Goal: Use online tool/utility: Utilize a website feature to perform a specific function

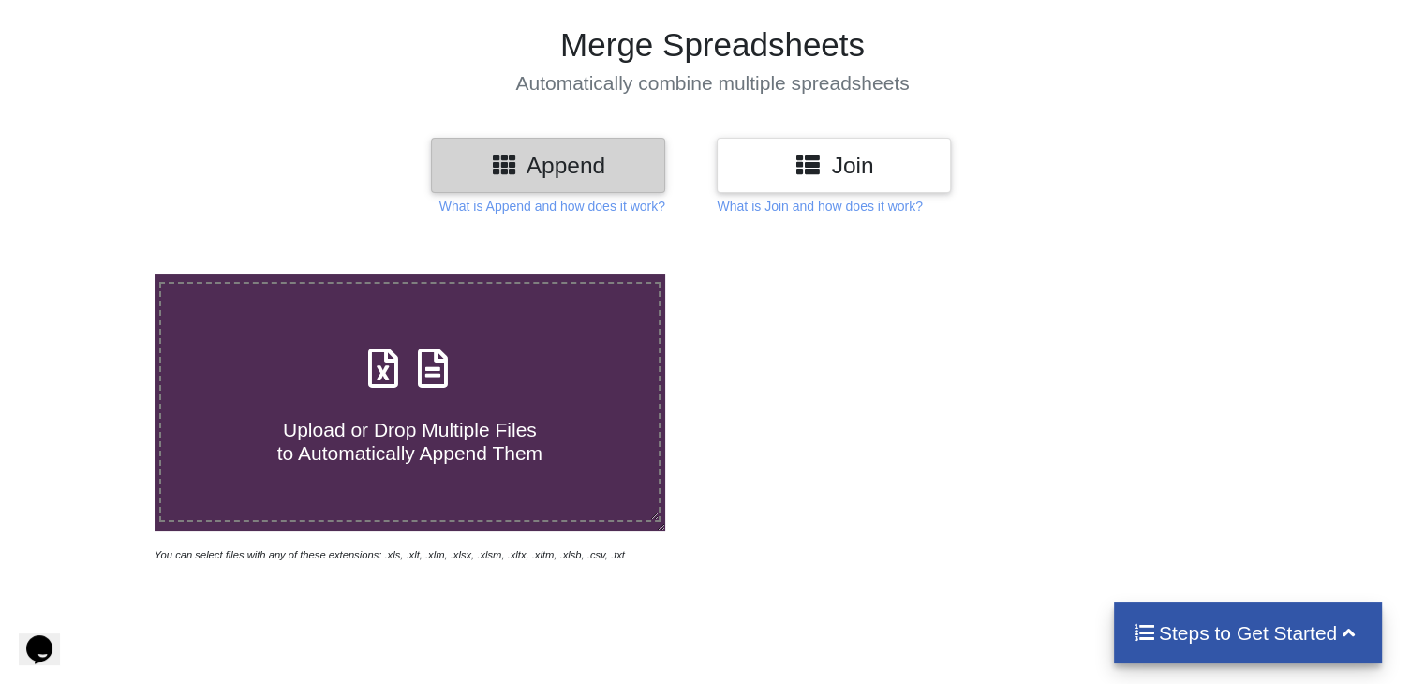
click at [571, 324] on label "Upload or Drop Multiple Files to Automatically Append Them" at bounding box center [409, 402] width 500 height 240
click at [97, 274] on input "Upload or Drop Multiple Files to Automatically Append Them" at bounding box center [97, 274] width 0 height 0
type input "C:\fakepath\GPSExport - 2025-09-25T102107.087.xlsx"
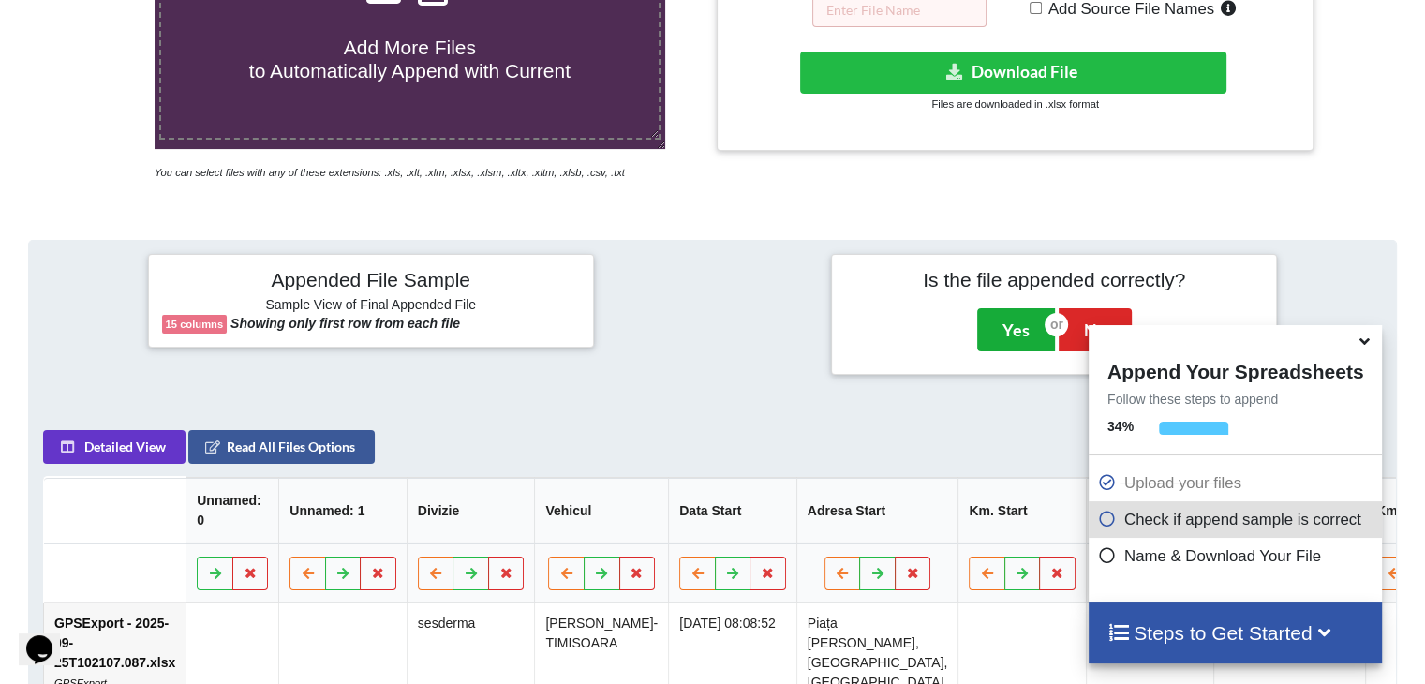
scroll to position [499, 0]
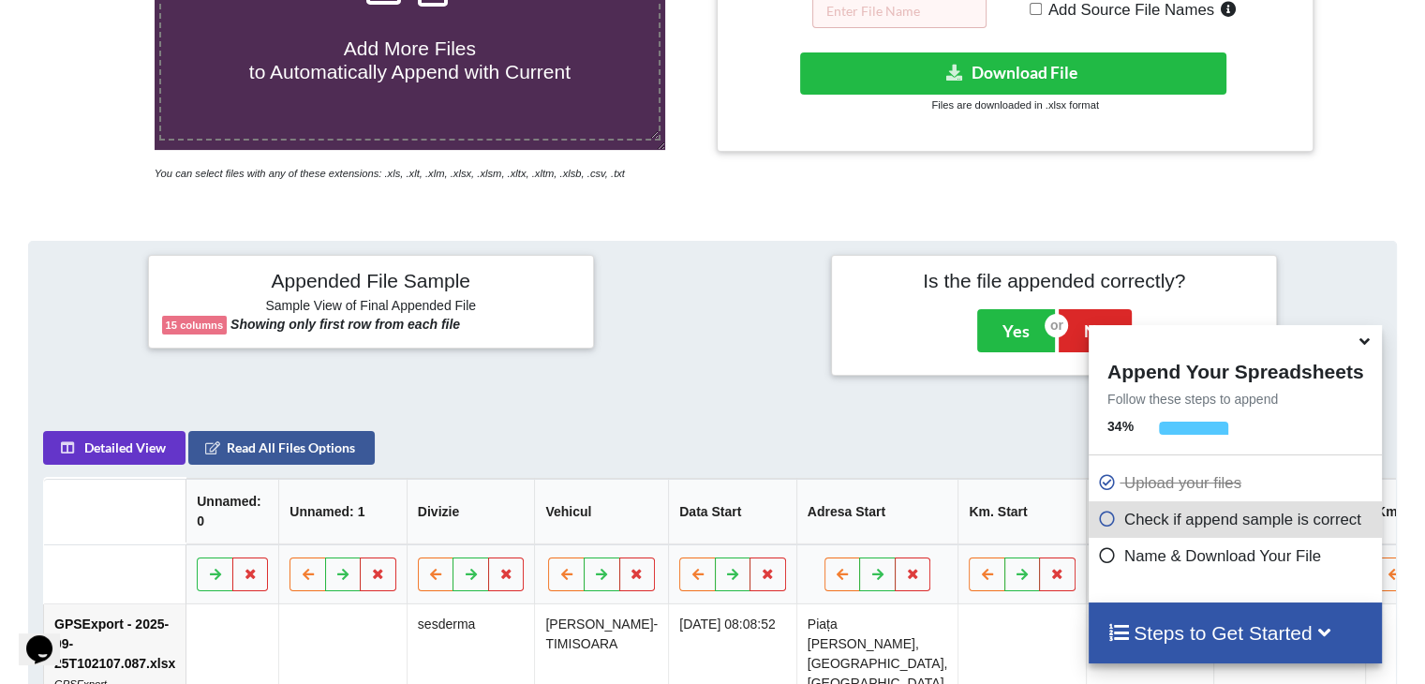
click at [1365, 341] on icon at bounding box center [1365, 338] width 20 height 17
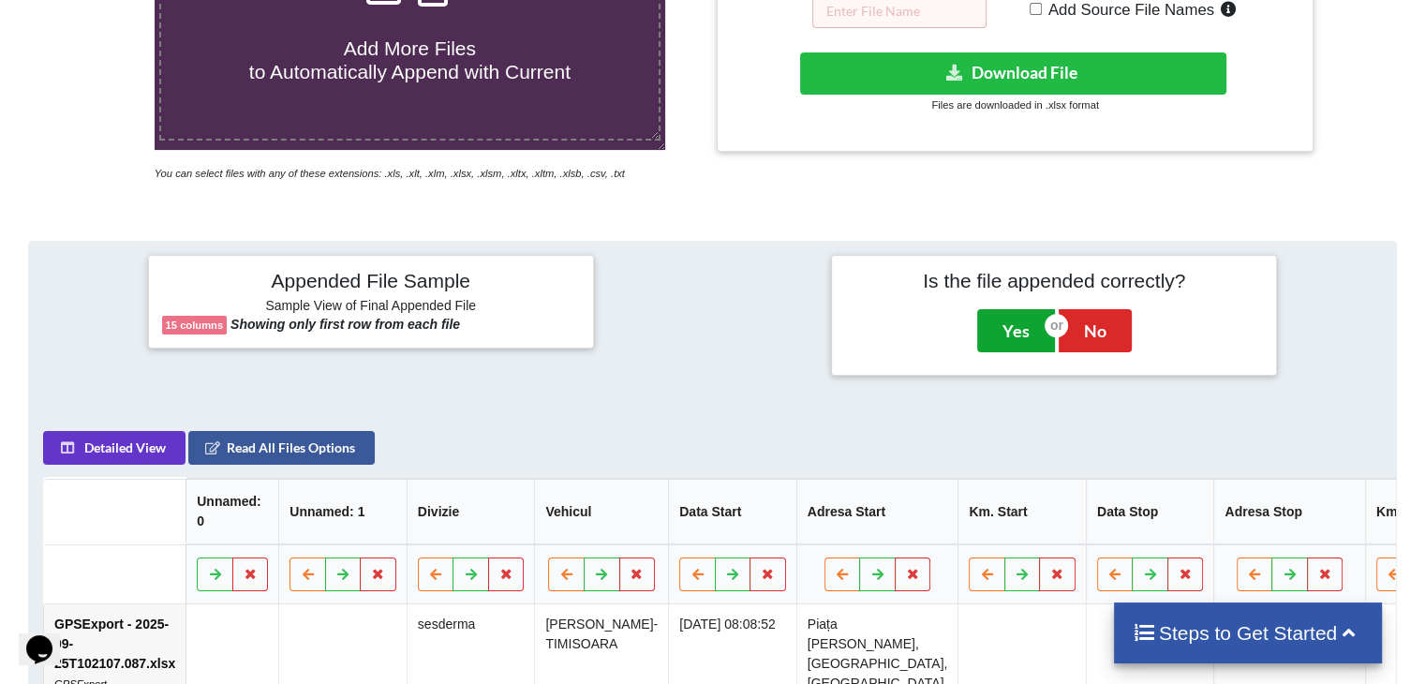
click at [1014, 331] on button "Yes" at bounding box center [1016, 330] width 78 height 43
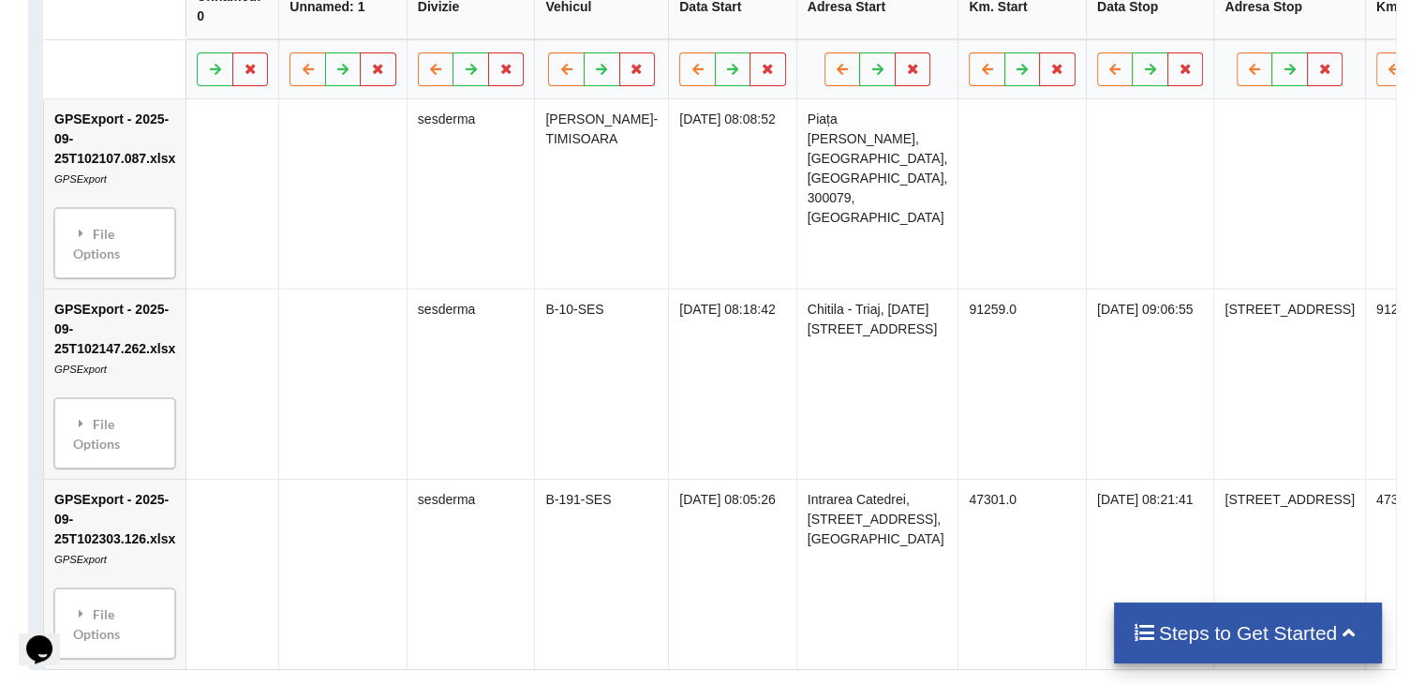
scroll to position [979, 0]
click at [1273, 652] on div "Steps to Get Started" at bounding box center [1248, 632] width 269 height 61
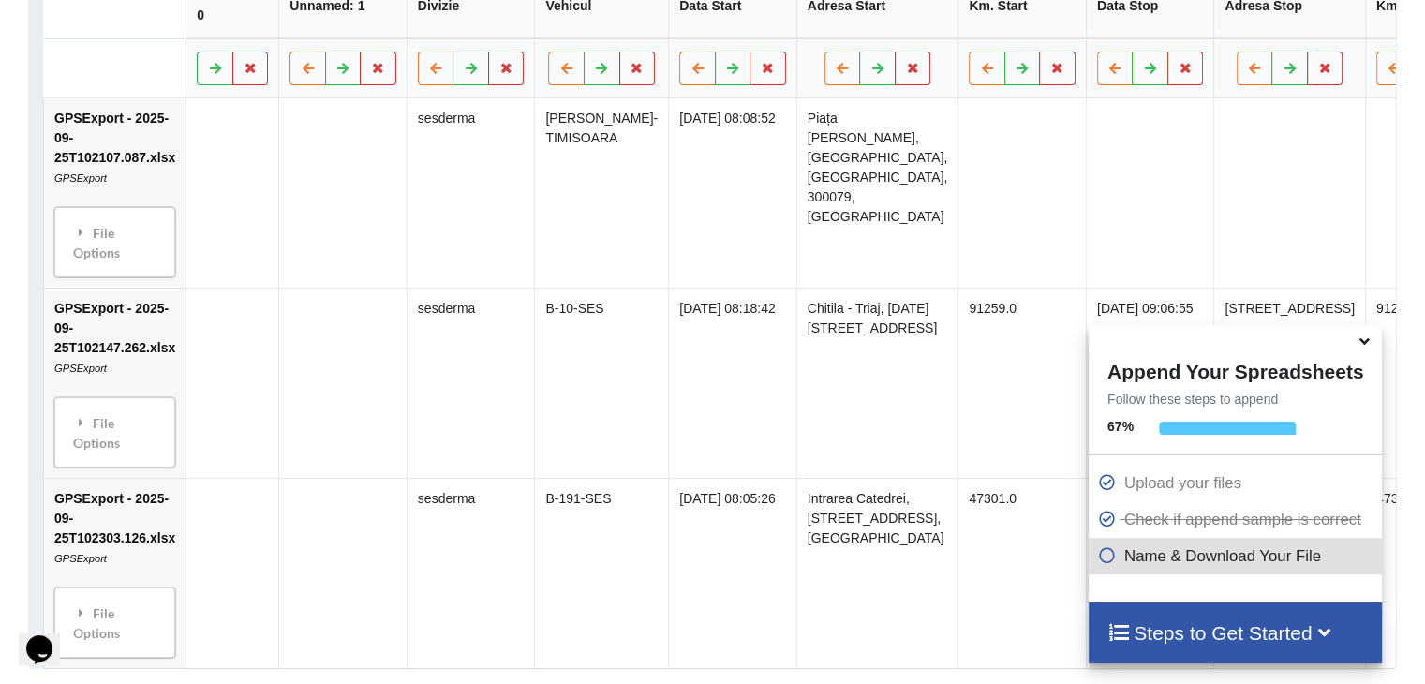
click at [1273, 652] on div "Steps to Get Started" at bounding box center [1235, 632] width 293 height 61
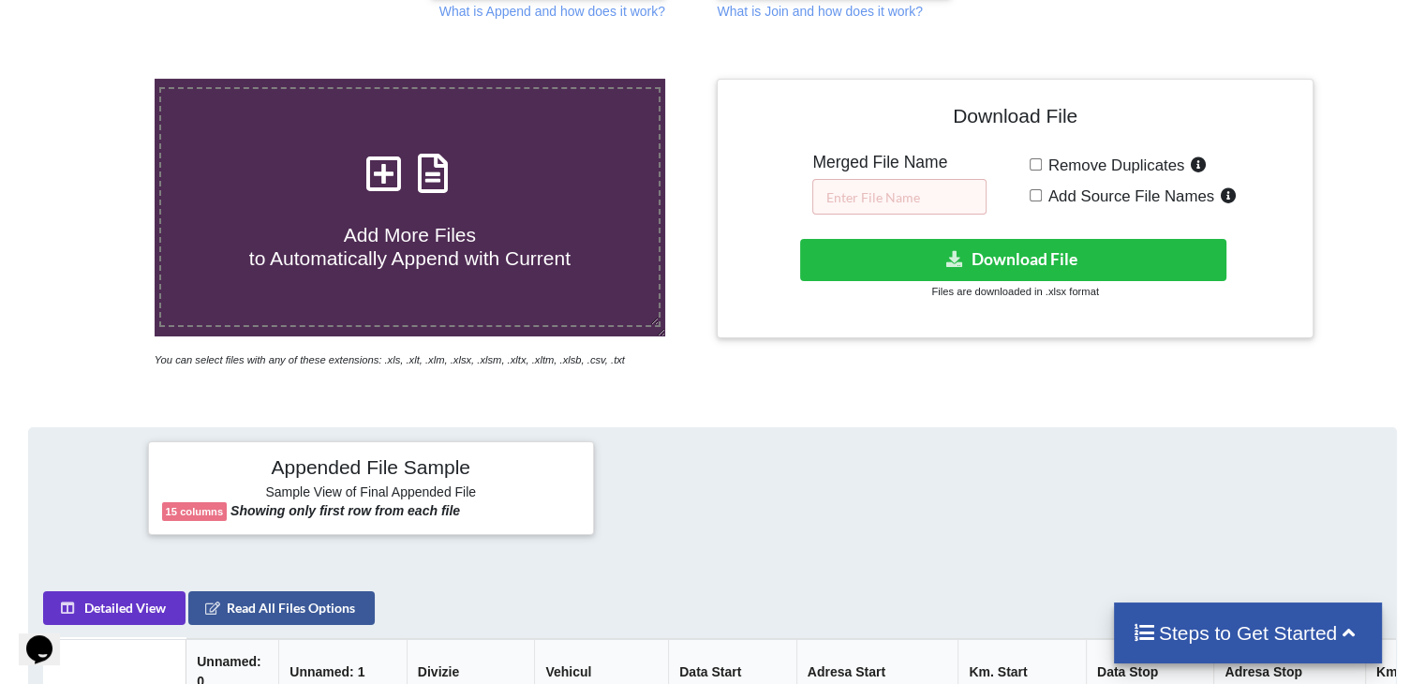
scroll to position [312, 0]
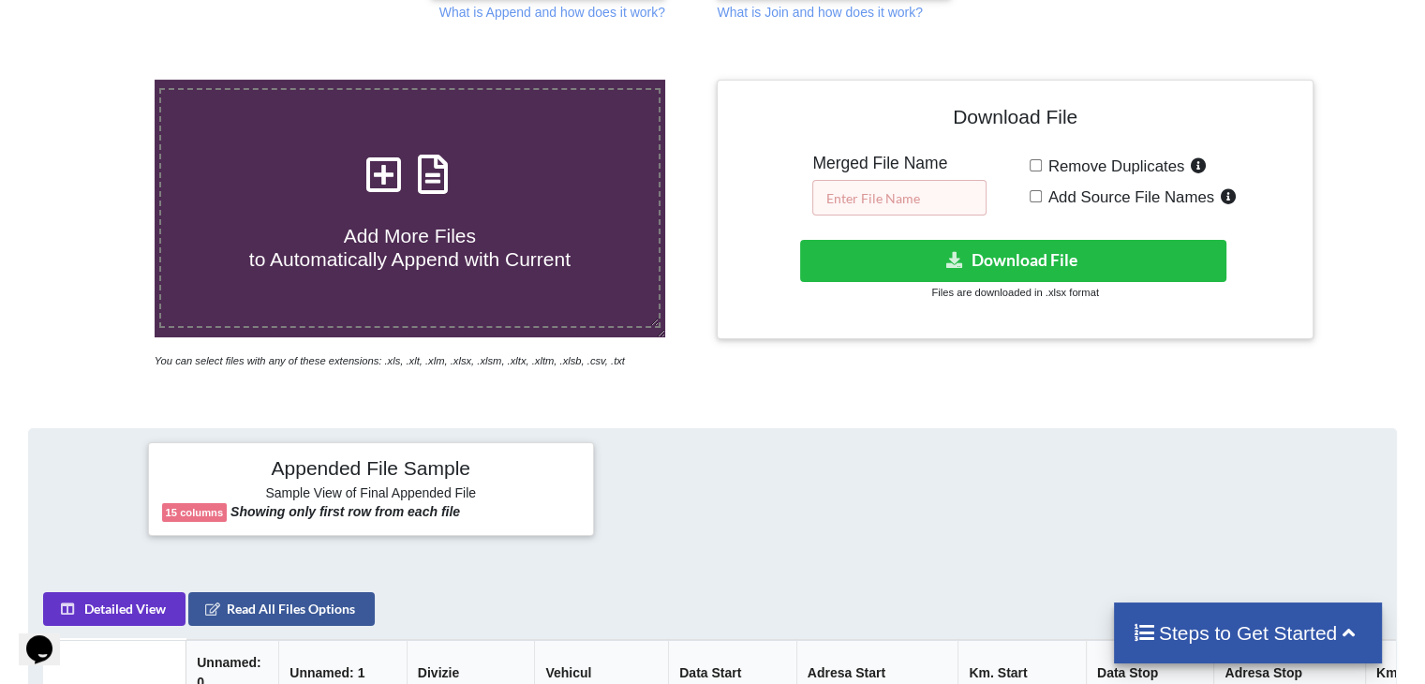
click at [879, 189] on input "text" at bounding box center [899, 198] width 174 height 36
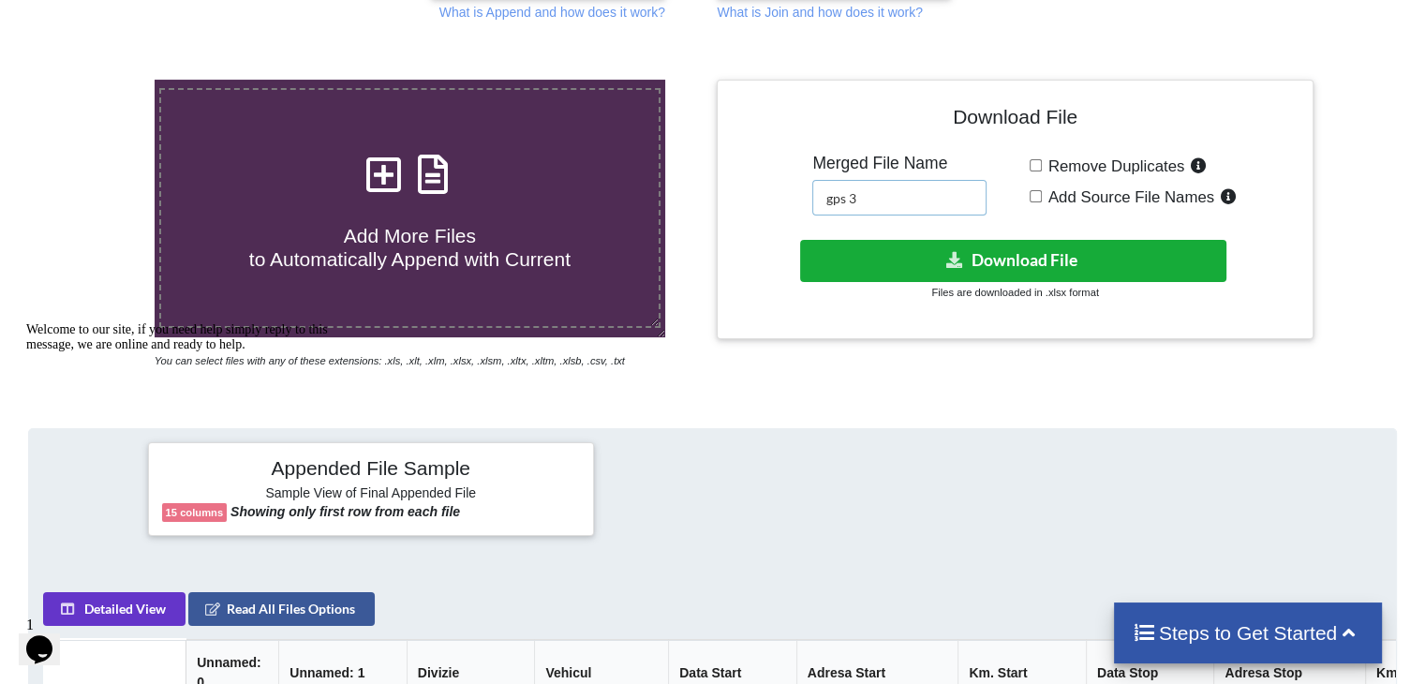
type input "gps 3"
click at [917, 260] on button "Download File" at bounding box center [1013, 261] width 426 height 42
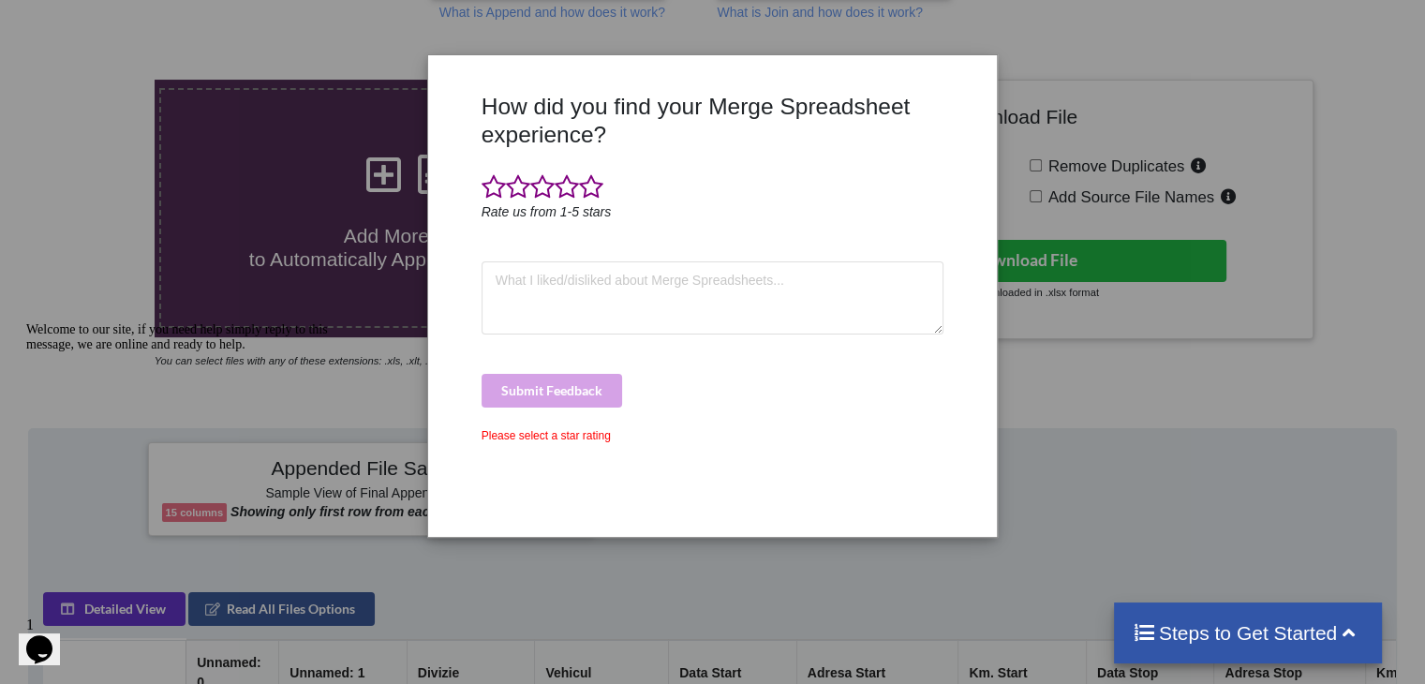
click at [34, 110] on div "How did you find your Merge Spreadsheet experience? Rate us from 1-5 stars Subm…" at bounding box center [712, 342] width 1425 height 684
click at [588, 185] on span at bounding box center [591, 187] width 24 height 26
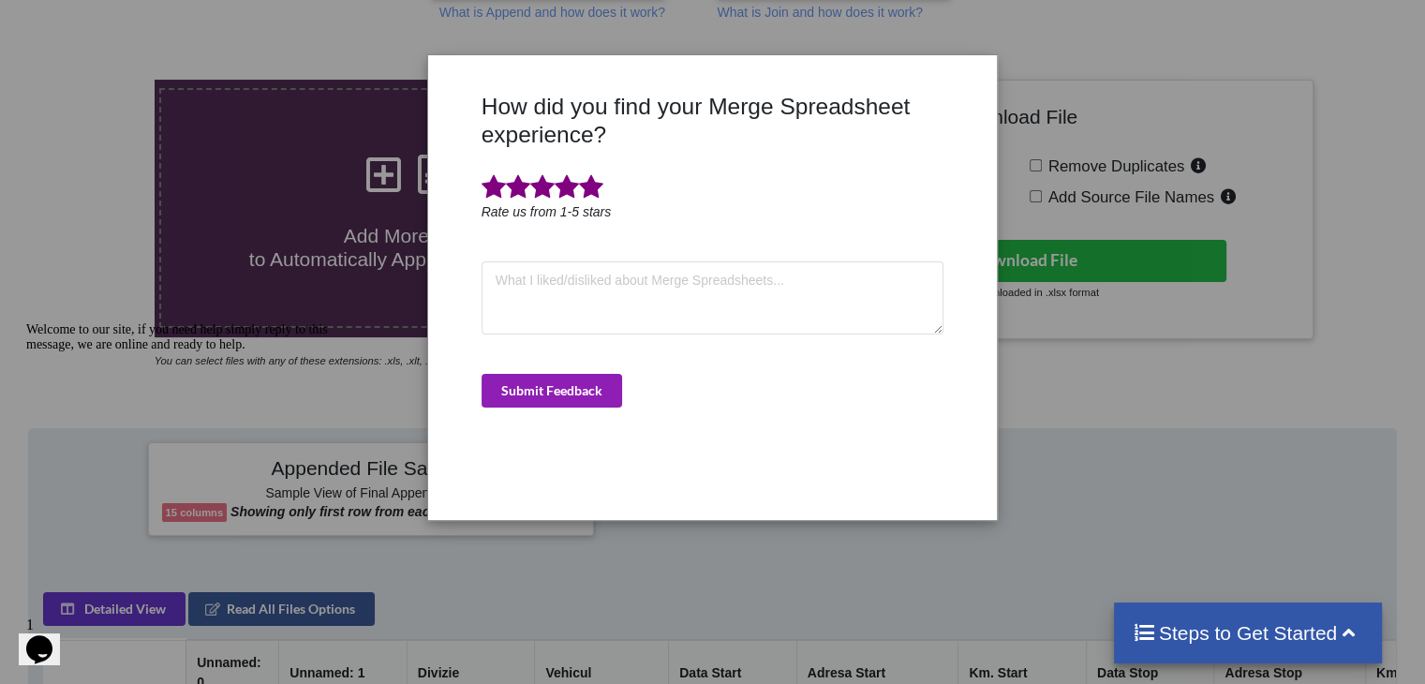
click at [581, 396] on button "Submit Feedback" at bounding box center [552, 391] width 141 height 34
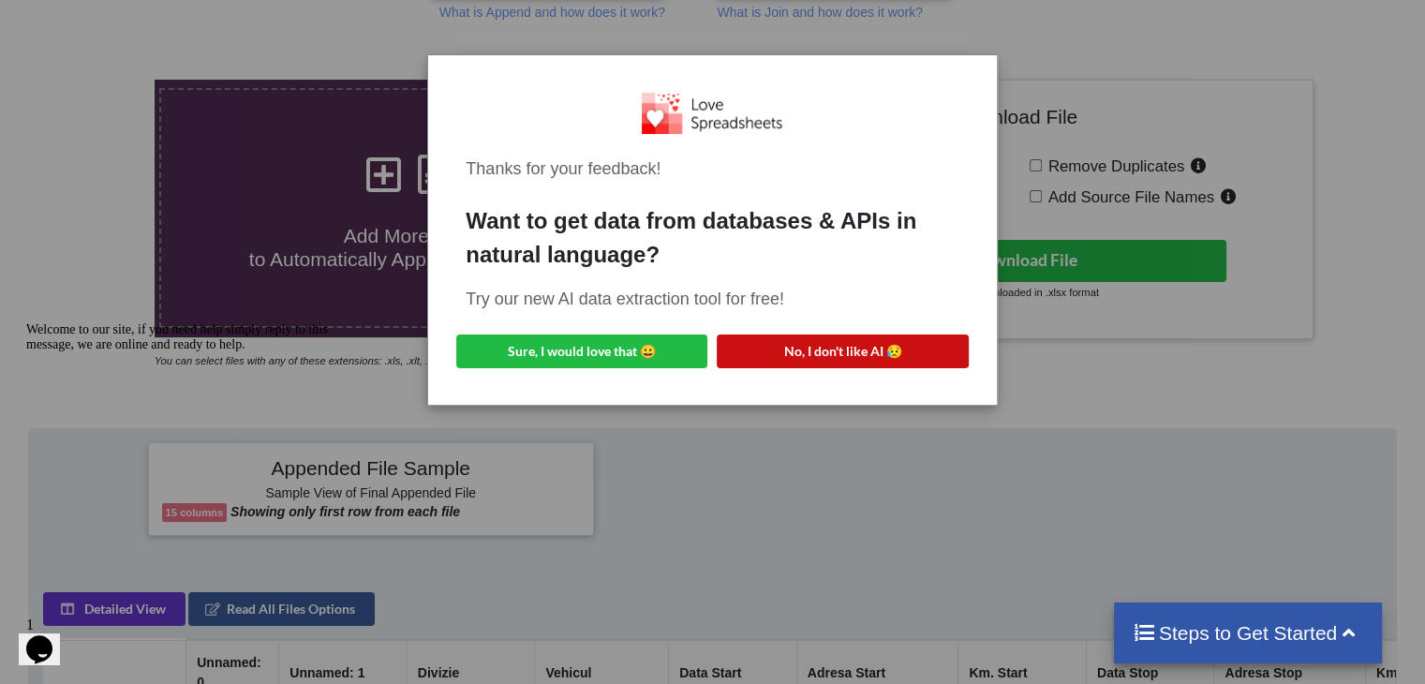
click at [834, 349] on button "No, I don't like AI 😥" at bounding box center [842, 351] width 251 height 34
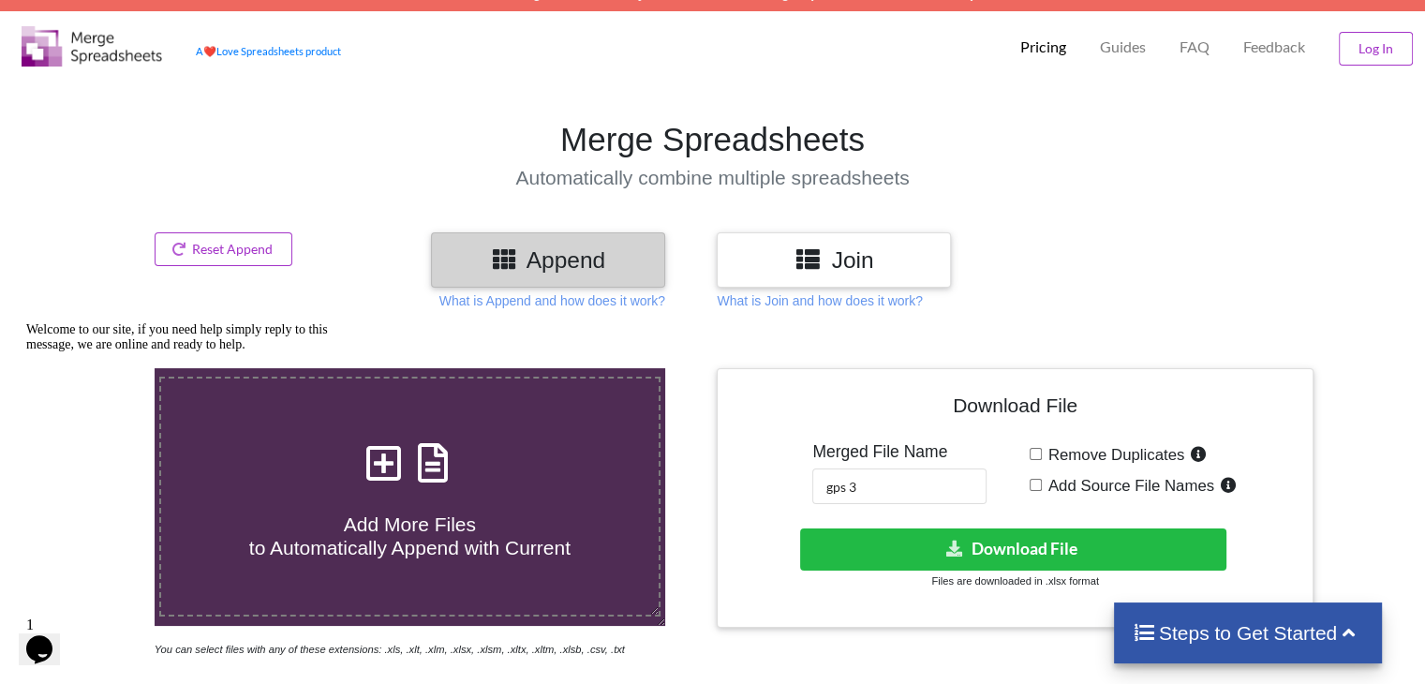
scroll to position [19, 0]
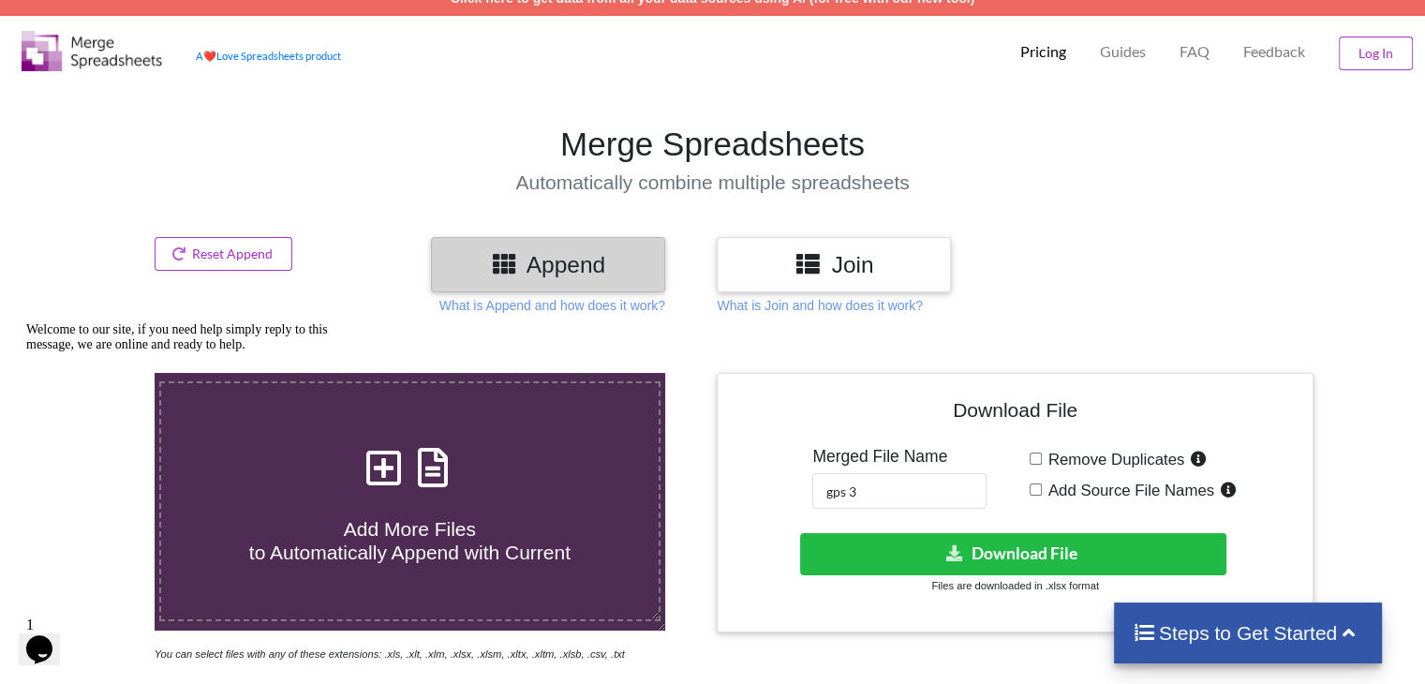
click at [315, 352] on div "Welcome to our site, if you need help simply reply to this message, we are onli…" at bounding box center [194, 337] width 337 height 30
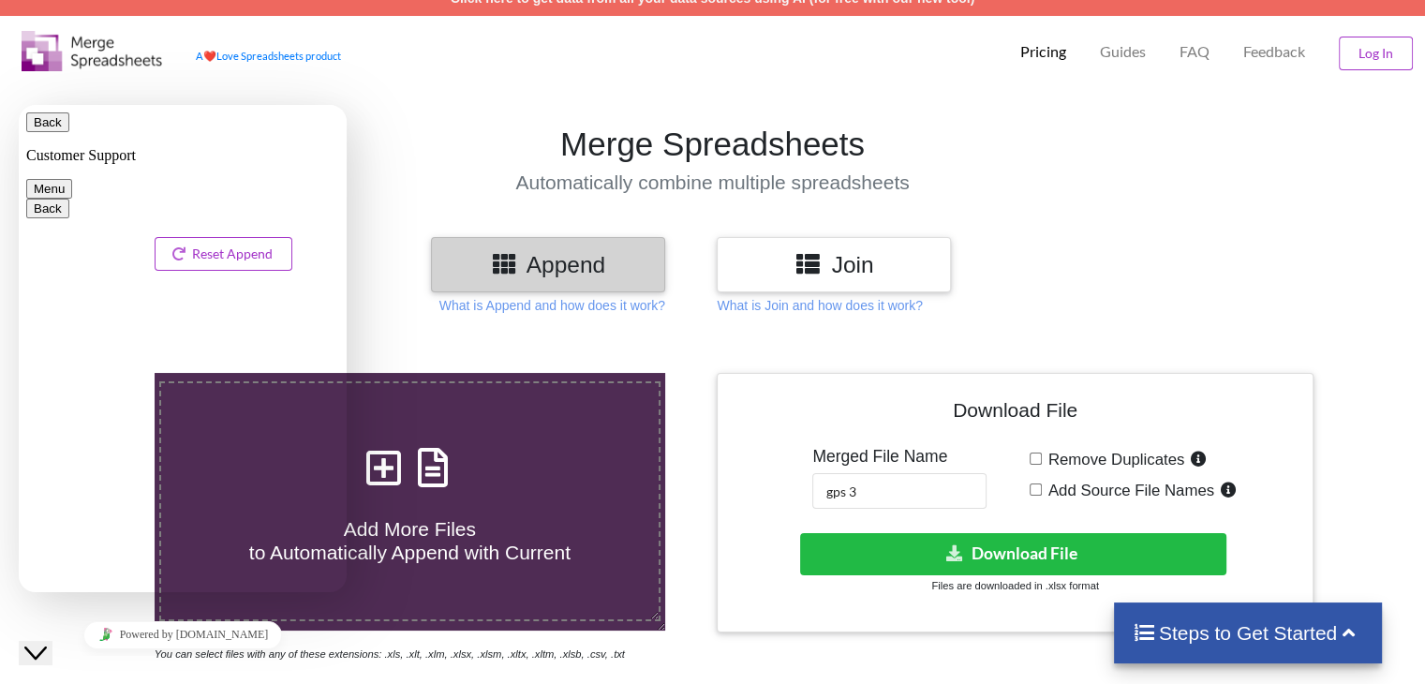
click at [1074, 196] on section "Merge Spreadsheets Automatically combine multiple spreadsheets" at bounding box center [712, 159] width 1425 height 155
click at [64, 147] on p "Customer Support" at bounding box center [182, 155] width 313 height 17
click at [58, 132] on button "Back" at bounding box center [47, 122] width 43 height 20
click at [378, 226] on section "Merge Spreadsheets Automatically combine multiple spreadsheets" at bounding box center [712, 159] width 1425 height 155
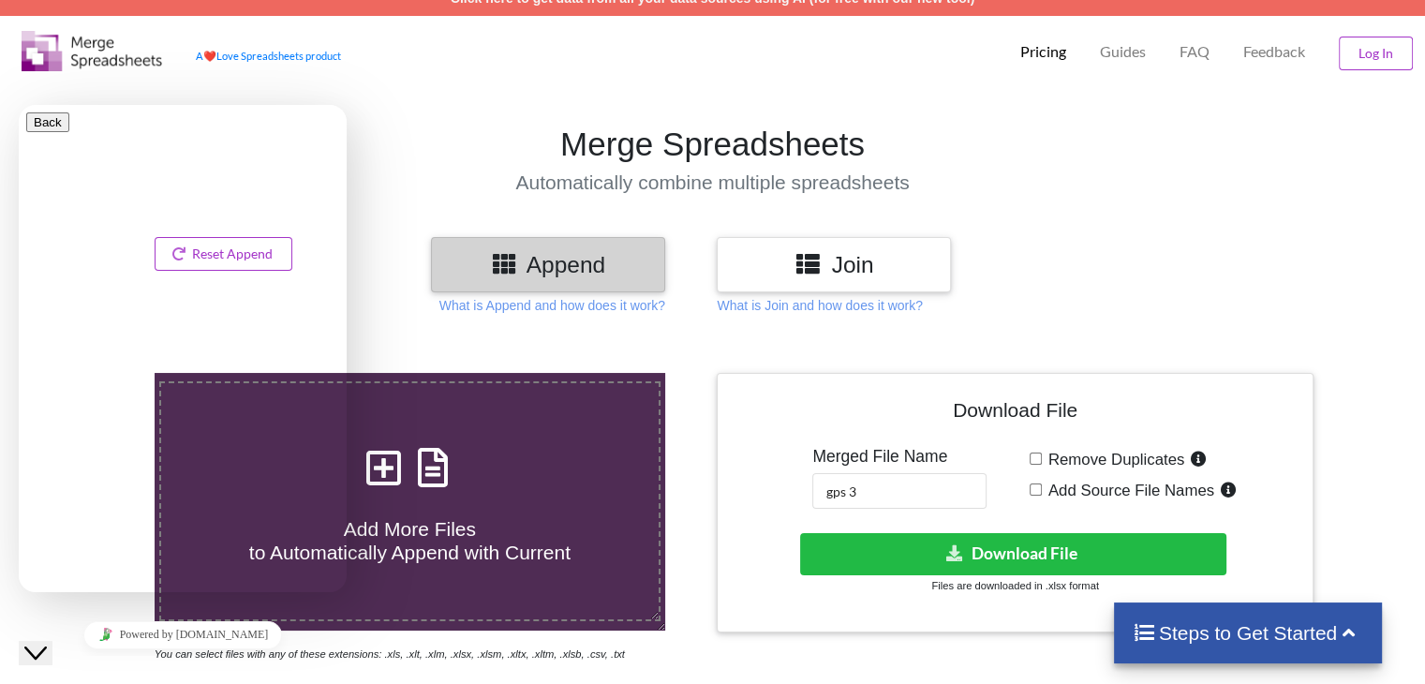
click at [35, 657] on button "Close Chat This icon closes the chat window." at bounding box center [36, 653] width 34 height 24
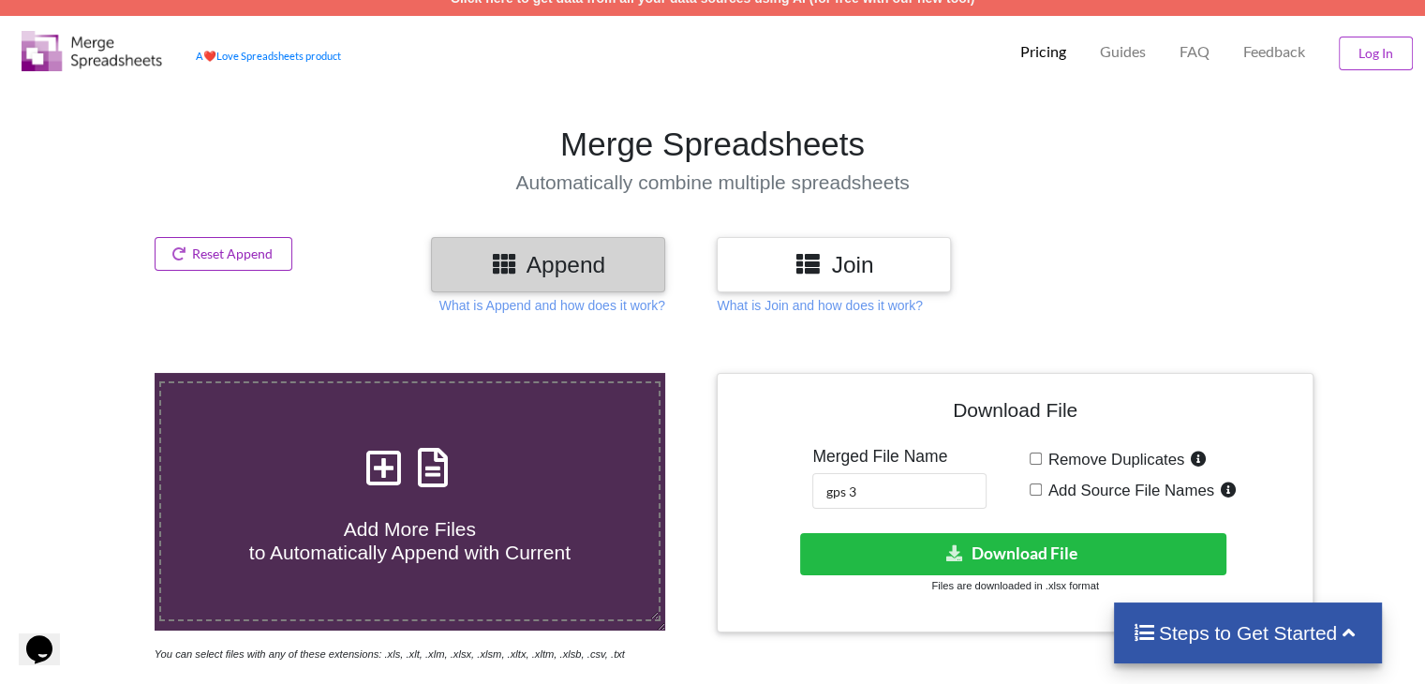
click at [227, 243] on button "Reset Append" at bounding box center [224, 254] width 139 height 34
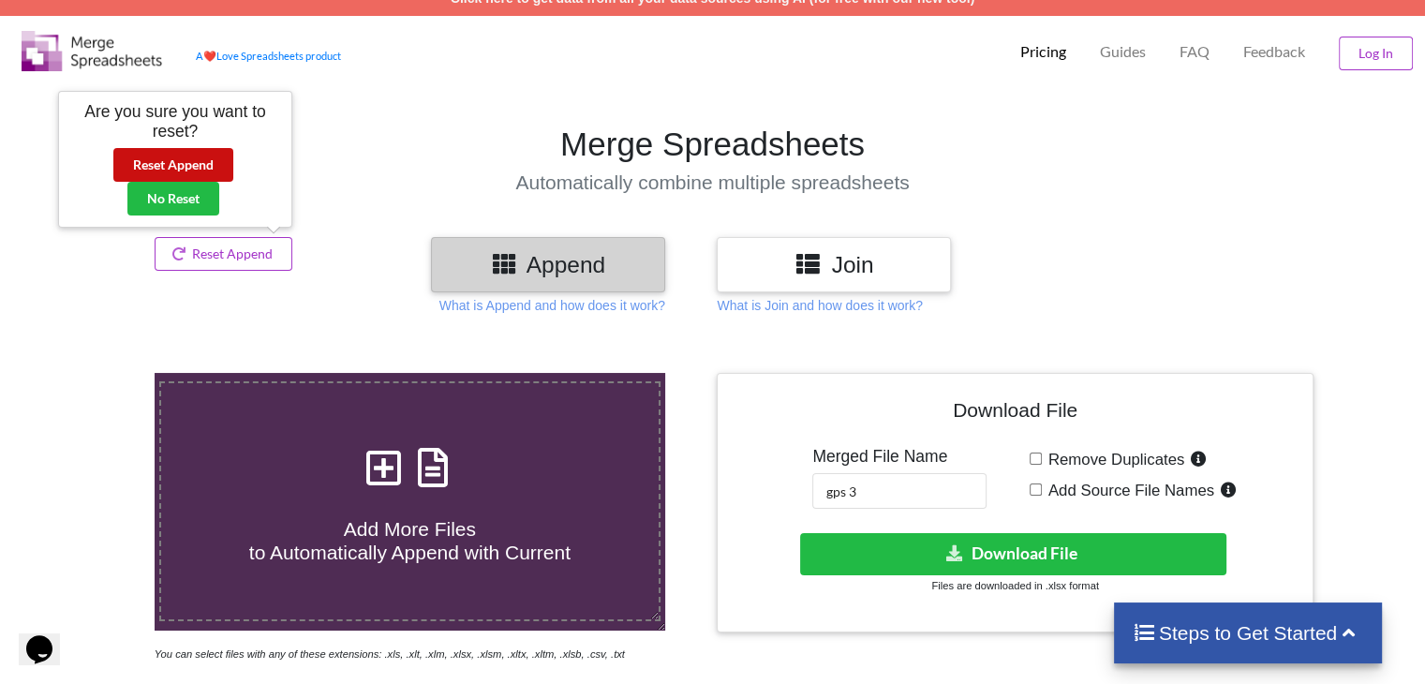
click at [166, 169] on button "Reset Append" at bounding box center [173, 165] width 120 height 34
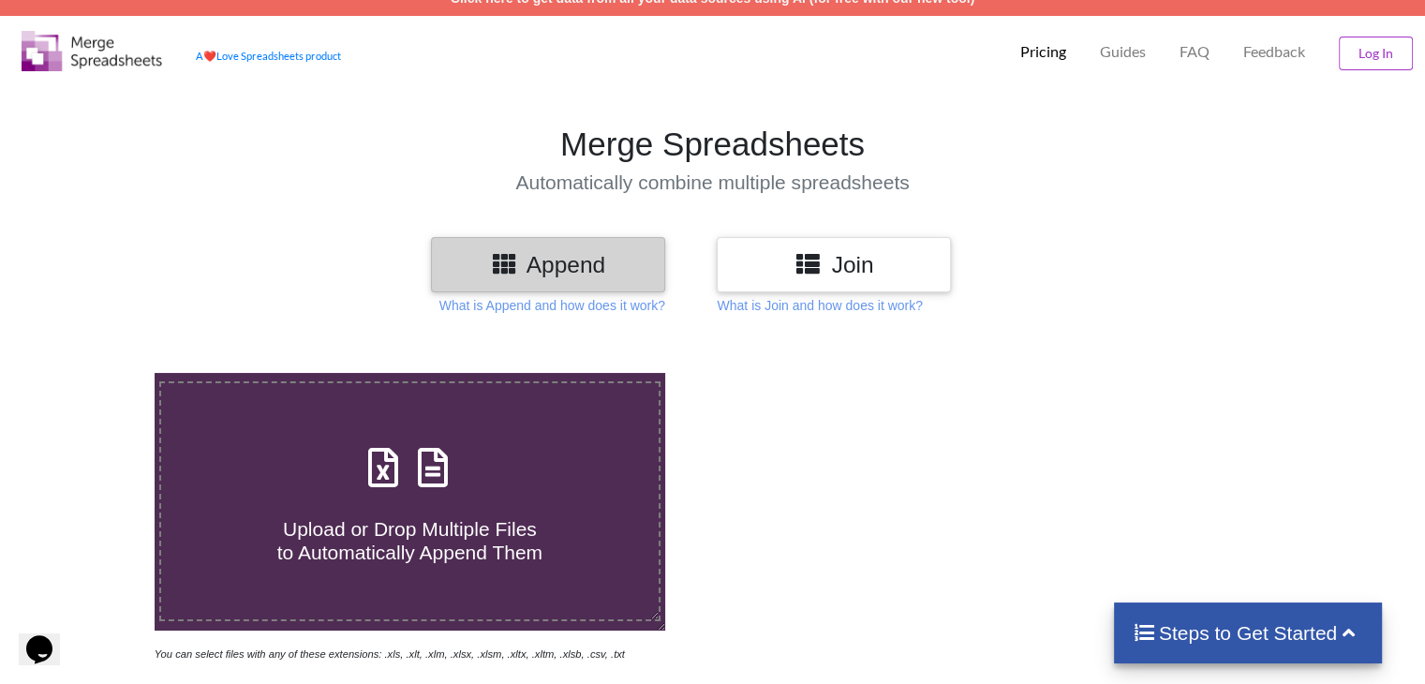
click at [404, 442] on icon at bounding box center [383, 457] width 47 height 39
click at [97, 373] on input "Upload or Drop Multiple Files to Automatically Append Them" at bounding box center [97, 373] width 0 height 0
type input "C:\fakepath\GPSExport - 2025-09-25T102335.596.xls"
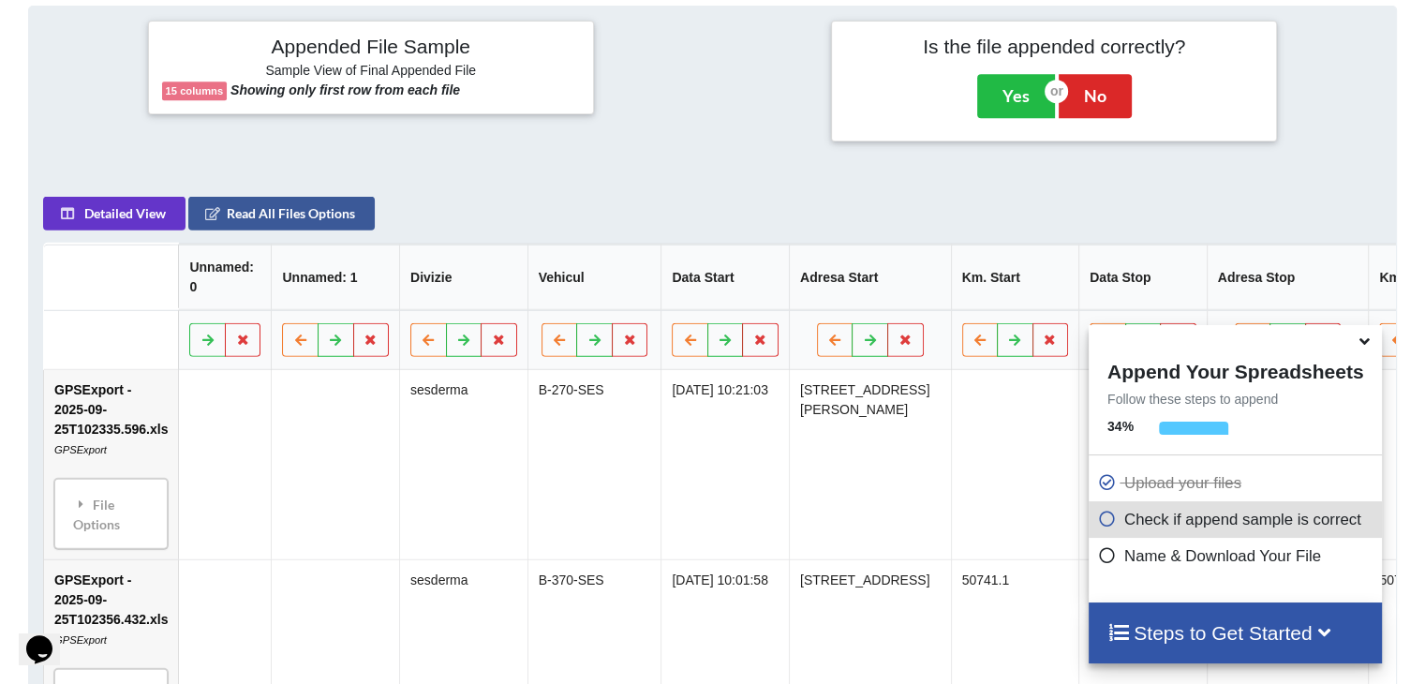
scroll to position [861, 0]
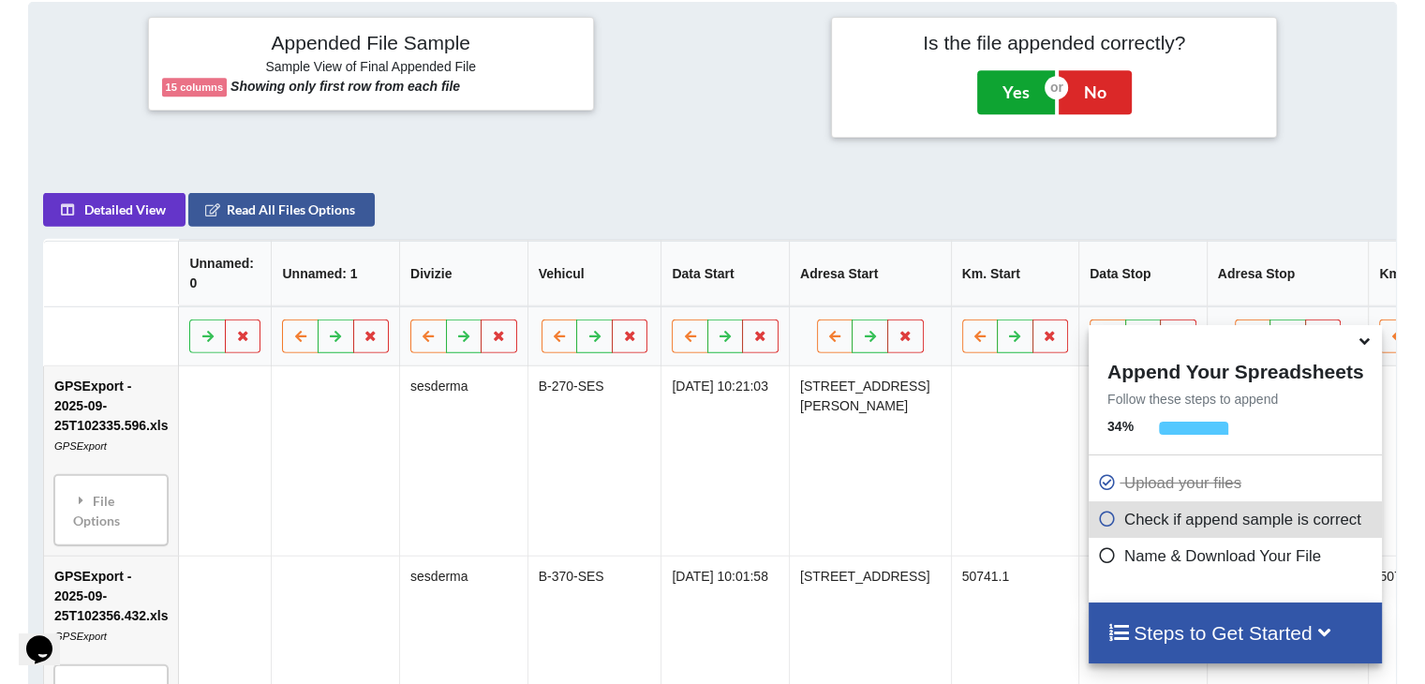
click at [998, 100] on button "Yes" at bounding box center [1016, 91] width 78 height 43
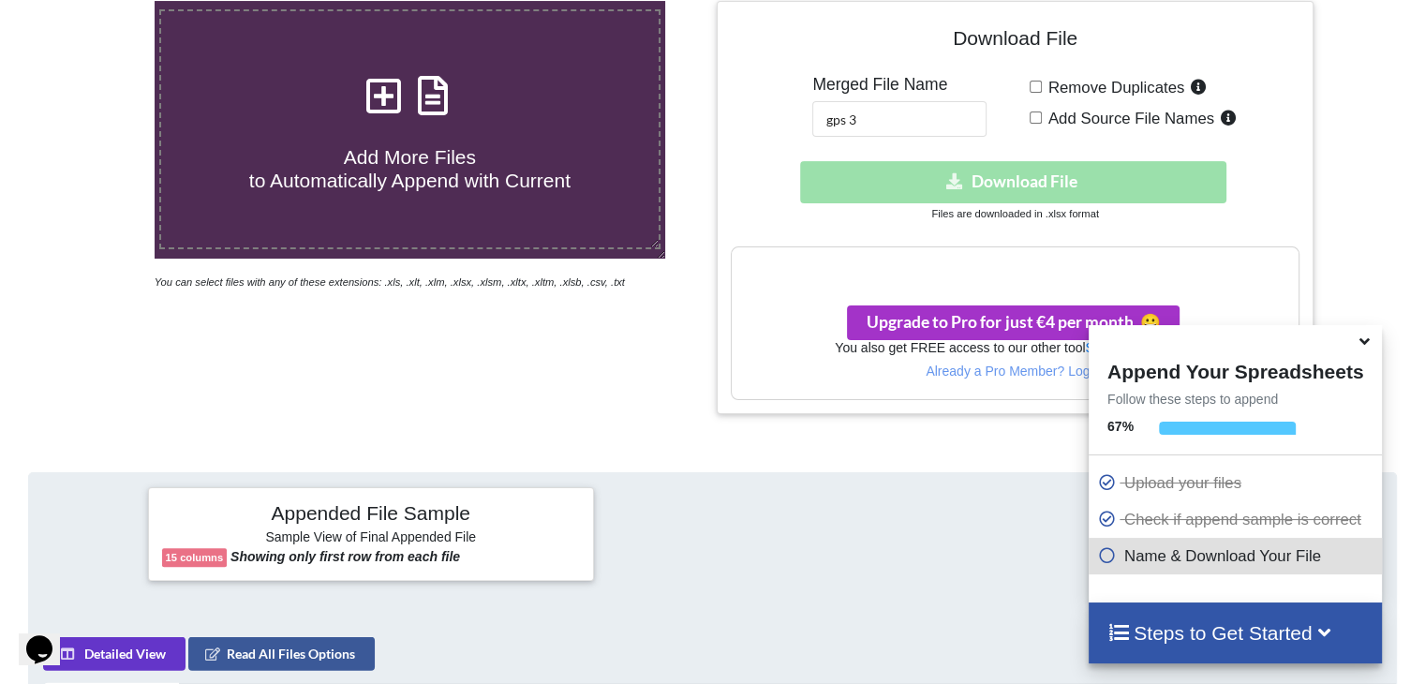
scroll to position [368, 0]
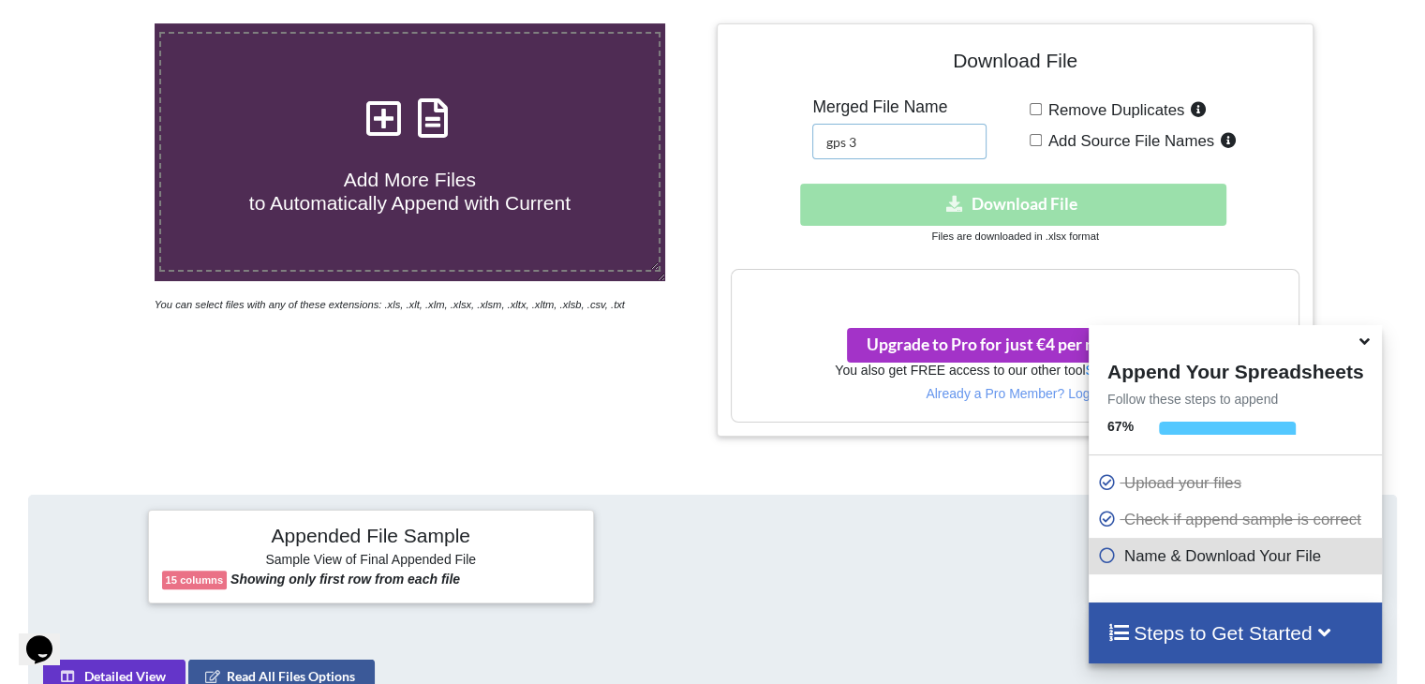
click at [881, 156] on input "gps 3" at bounding box center [899, 142] width 174 height 36
type input "gps 4"
click at [1362, 342] on icon at bounding box center [1365, 338] width 20 height 17
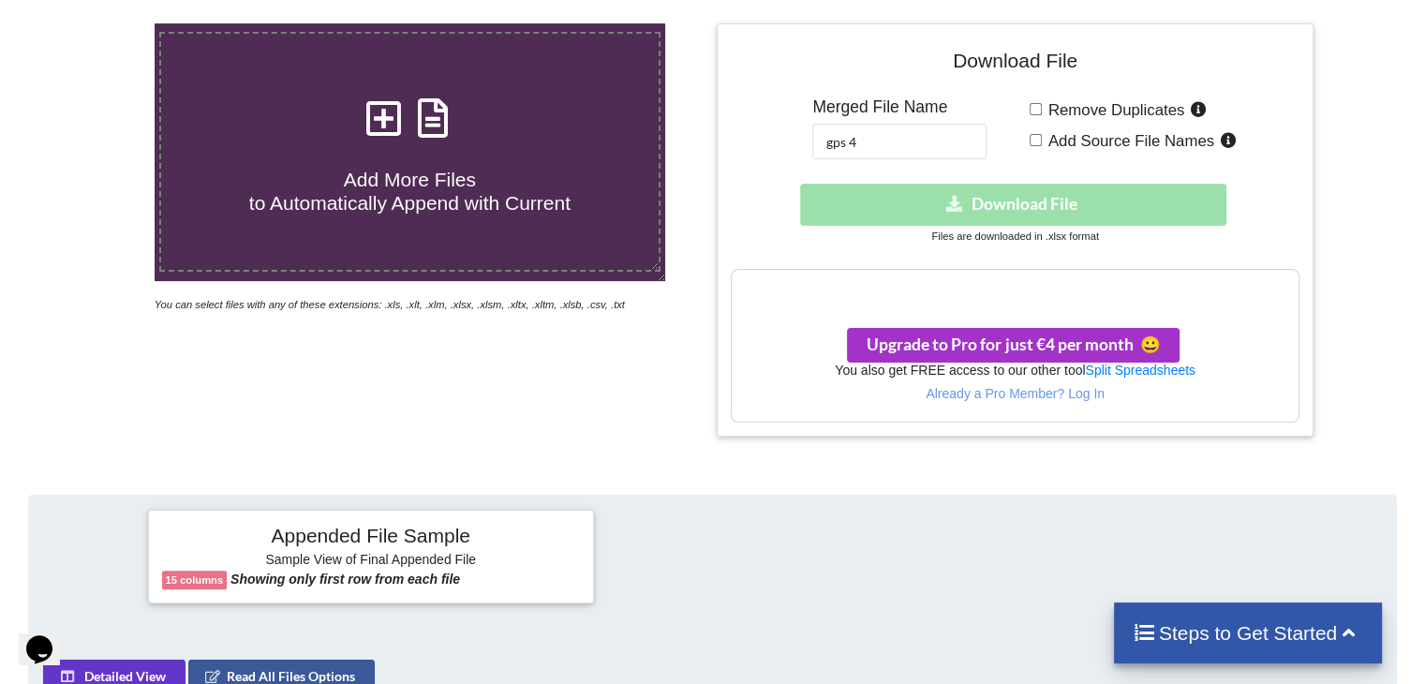
click at [470, 196] on span "Add More Files to Automatically Append with Current" at bounding box center [409, 191] width 321 height 45
click at [97, 23] on input "Add More Files to Automatically Append with Current" at bounding box center [97, 23] width 0 height 0
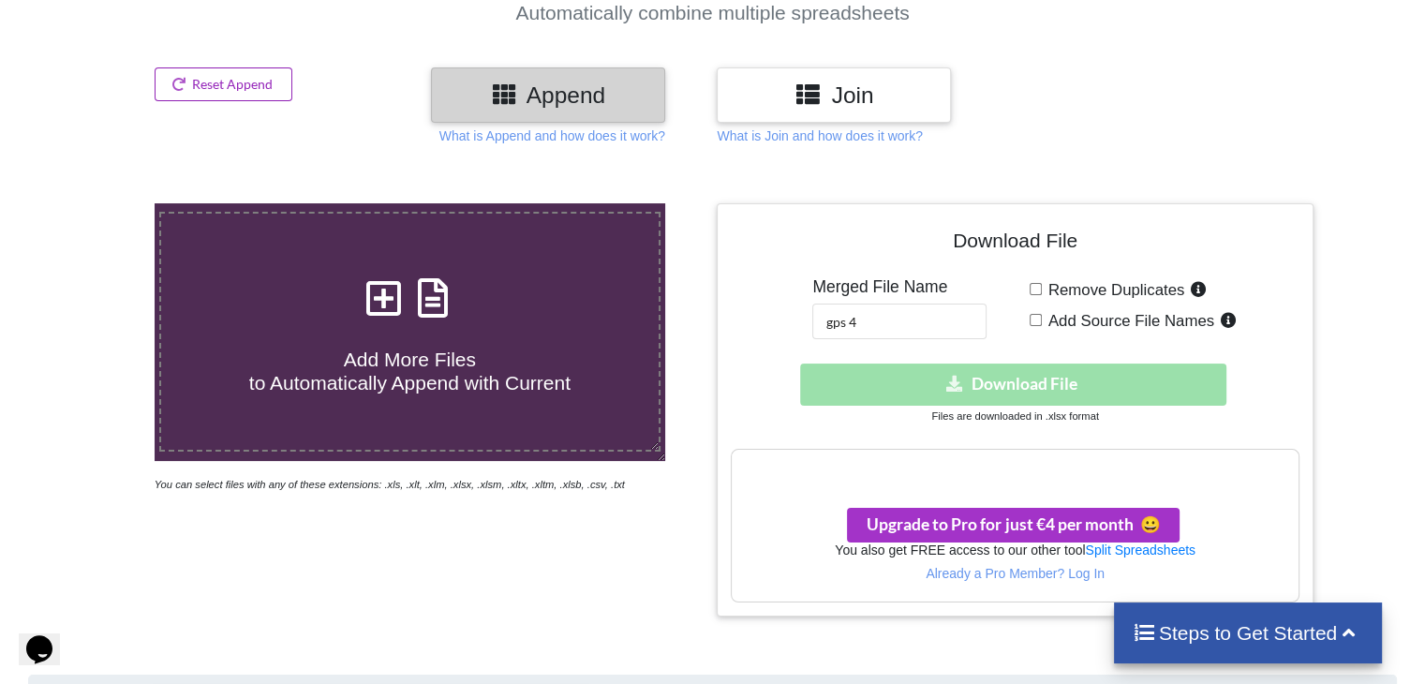
click at [210, 67] on button "Reset Append" at bounding box center [224, 84] width 139 height 34
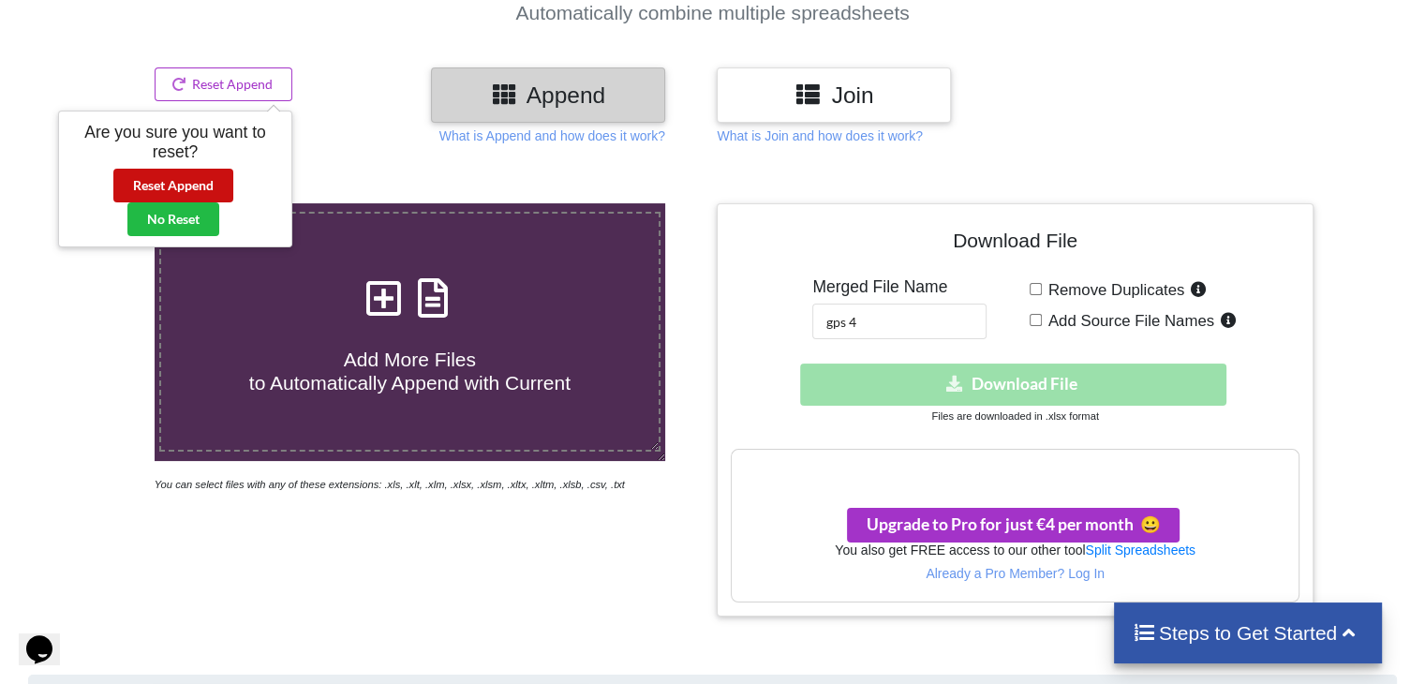
click at [162, 192] on button "Reset Append" at bounding box center [173, 186] width 120 height 34
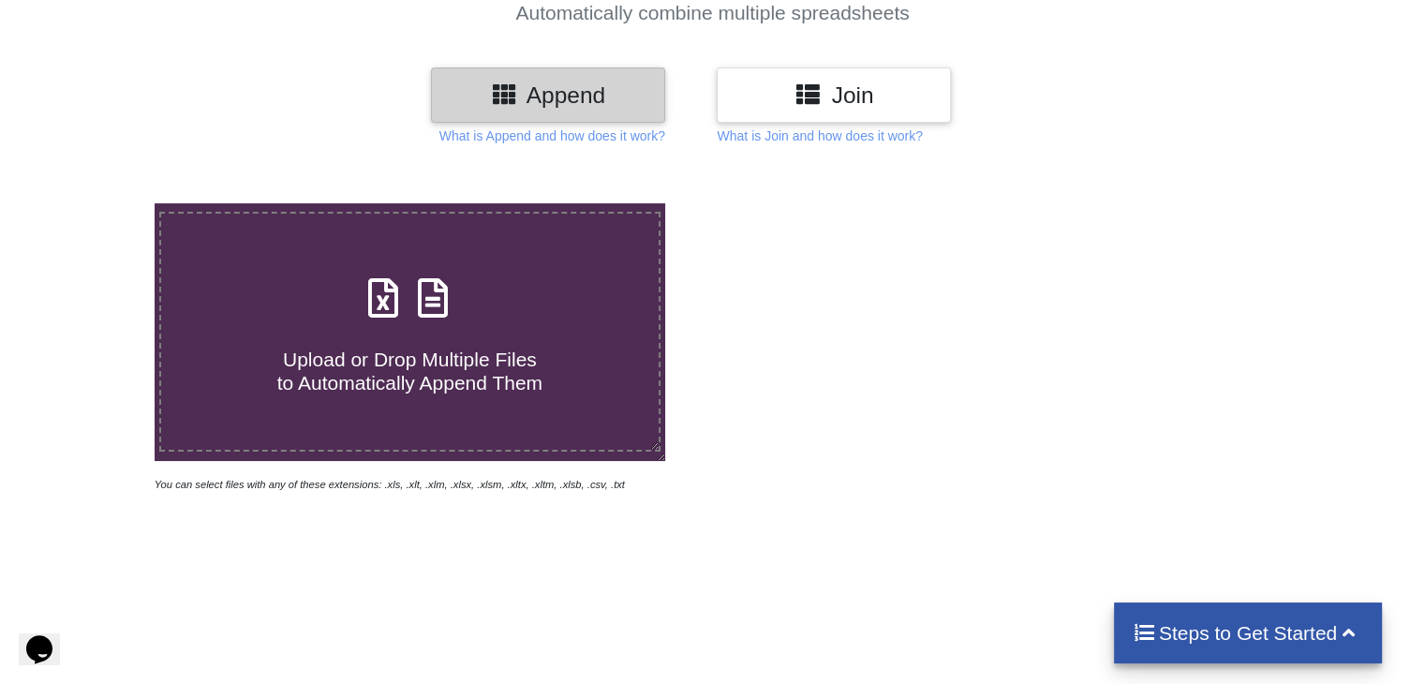
click at [379, 269] on div "Upload or Drop Multiple Files to Automatically Append Them" at bounding box center [409, 332] width 497 height 126
click at [97, 203] on input "Upload or Drop Multiple Files to Automatically Append Them" at bounding box center [97, 203] width 0 height 0
type input "C:\fakepath\GPSExport - 2025-09-25T102335.596.xls"
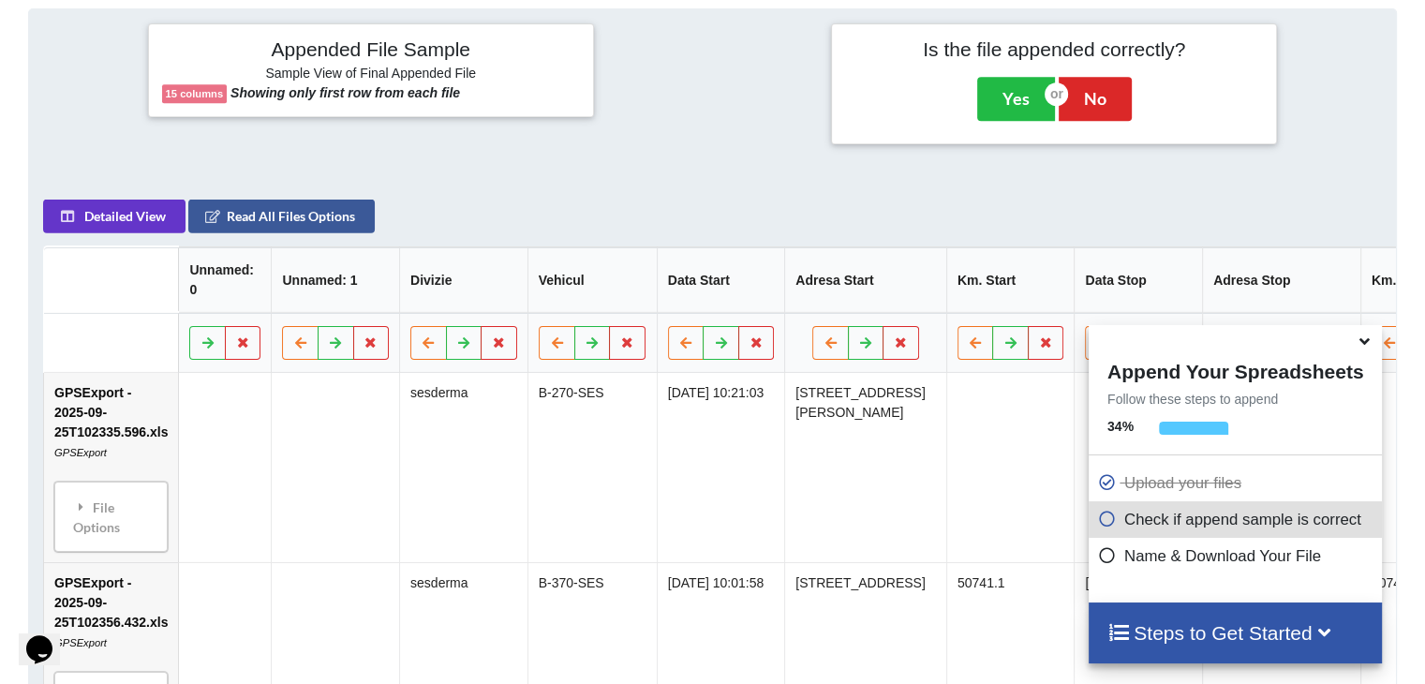
scroll to position [861, 0]
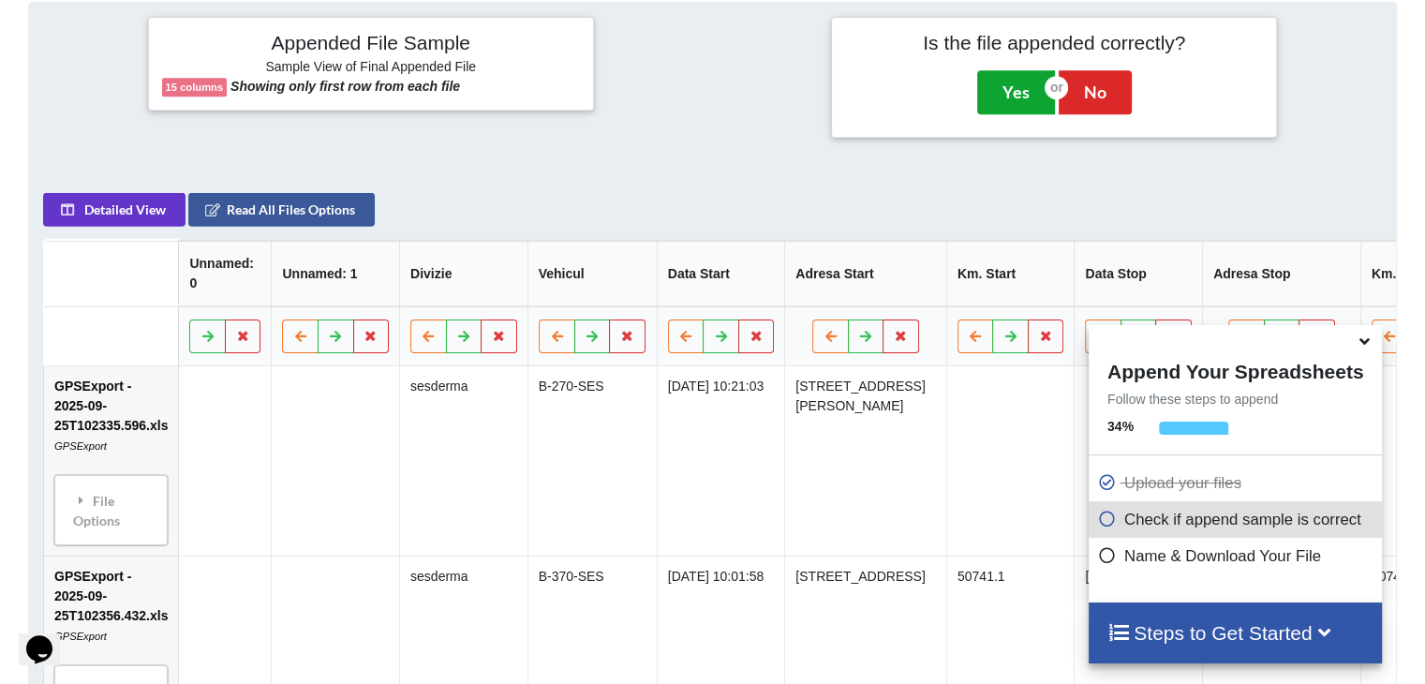
click at [989, 94] on button "Yes" at bounding box center [1016, 91] width 78 height 43
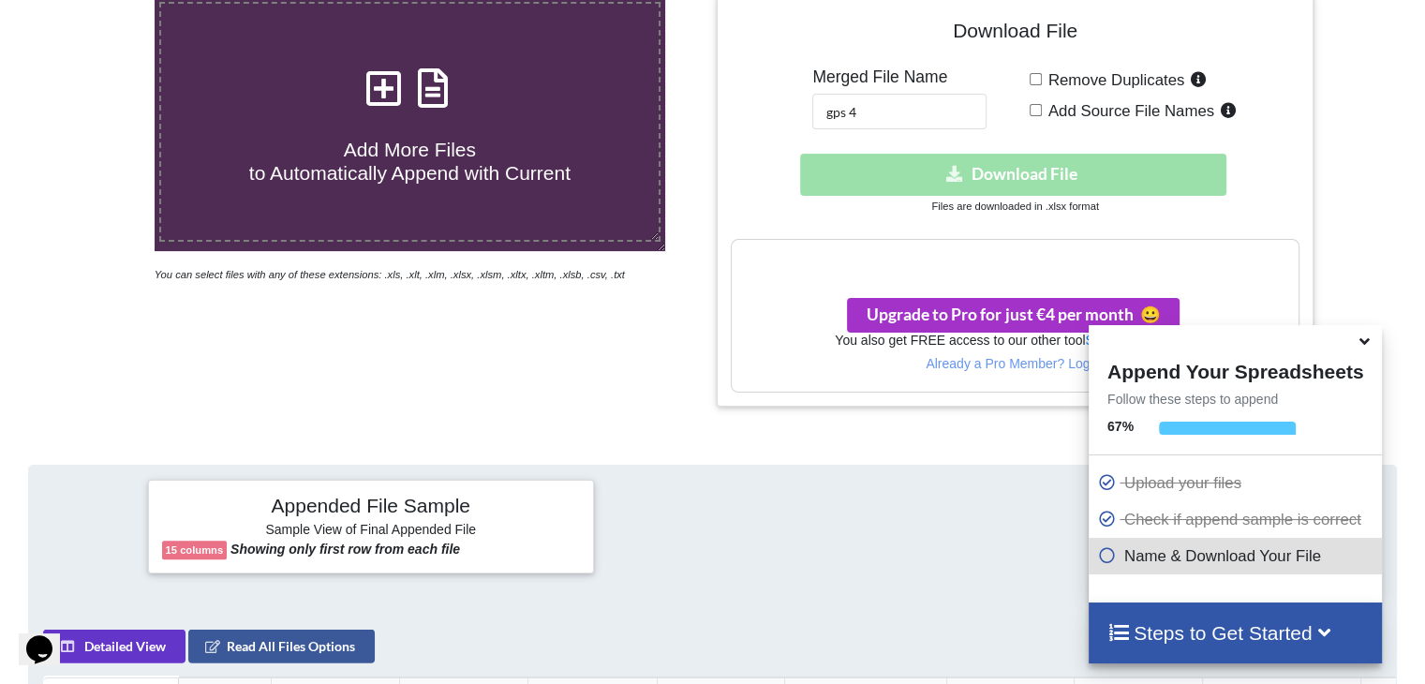
scroll to position [391, 0]
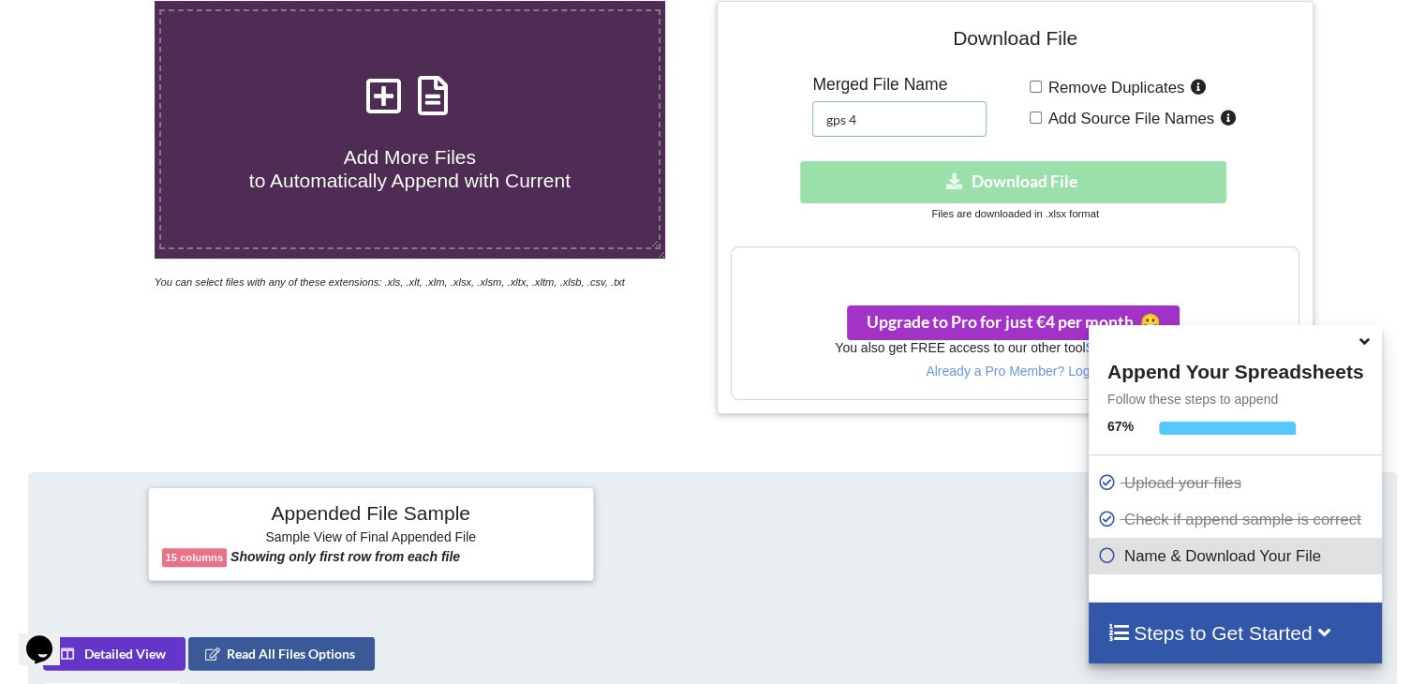
click at [897, 114] on input "gps 4" at bounding box center [899, 119] width 174 height 36
click at [1373, 347] on icon at bounding box center [1365, 338] width 20 height 17
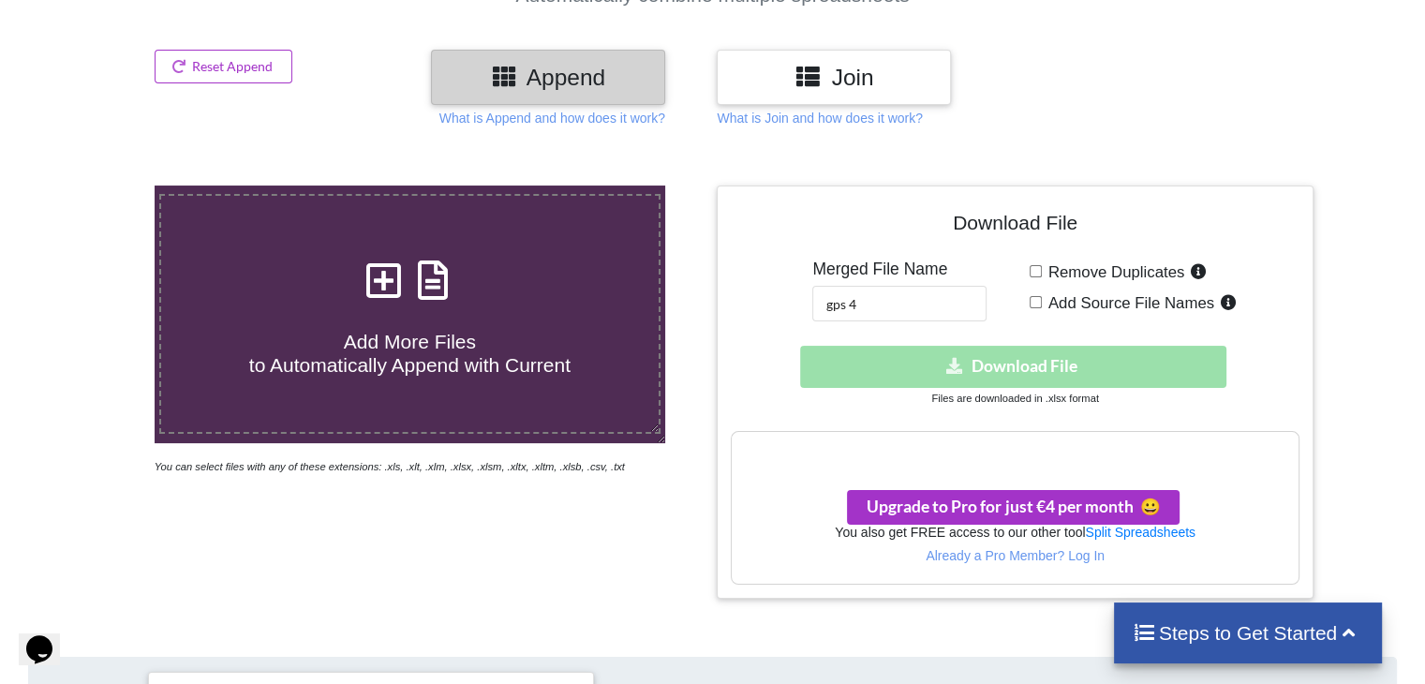
scroll to position [204, 0]
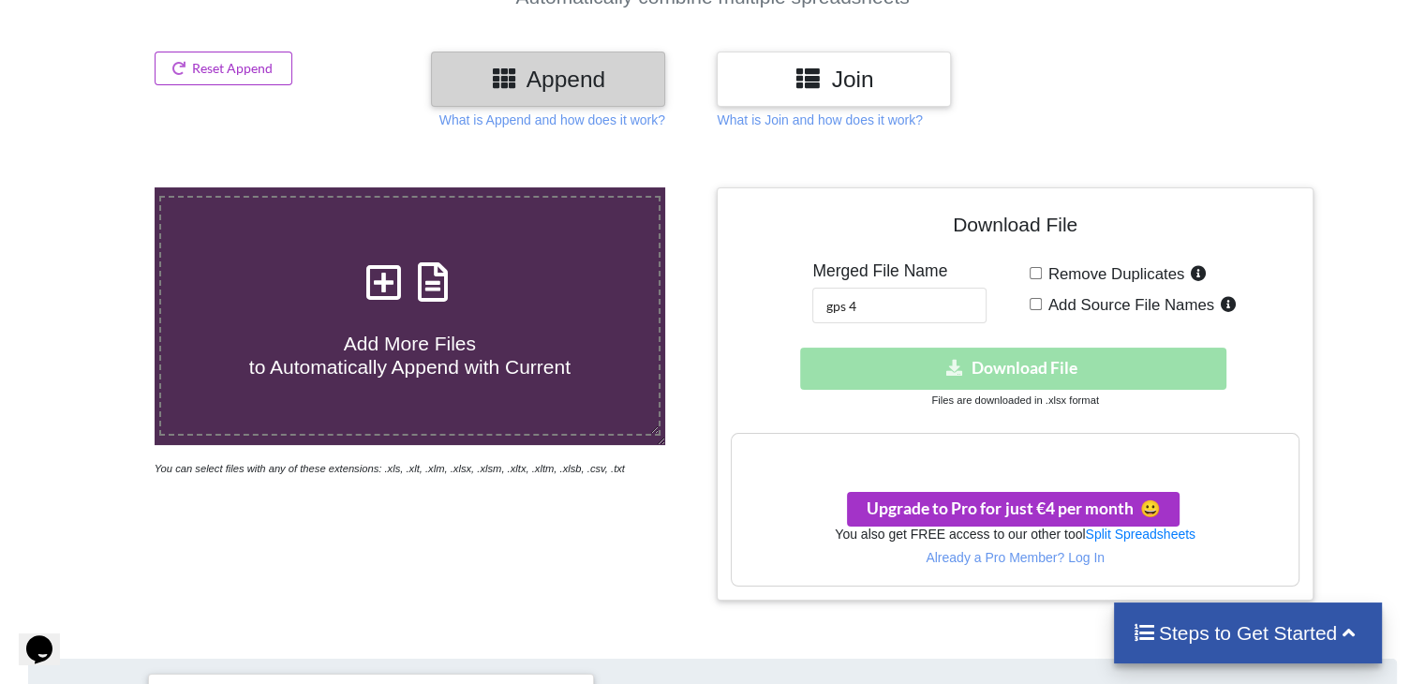
click at [436, 404] on label "Add More Files to Automatically Append with Current" at bounding box center [409, 316] width 500 height 240
click at [97, 187] on input "Add More Files to Automatically Append with Current" at bounding box center [97, 187] width 0 height 0
click at [257, 80] on button "Reset Append" at bounding box center [224, 69] width 139 height 34
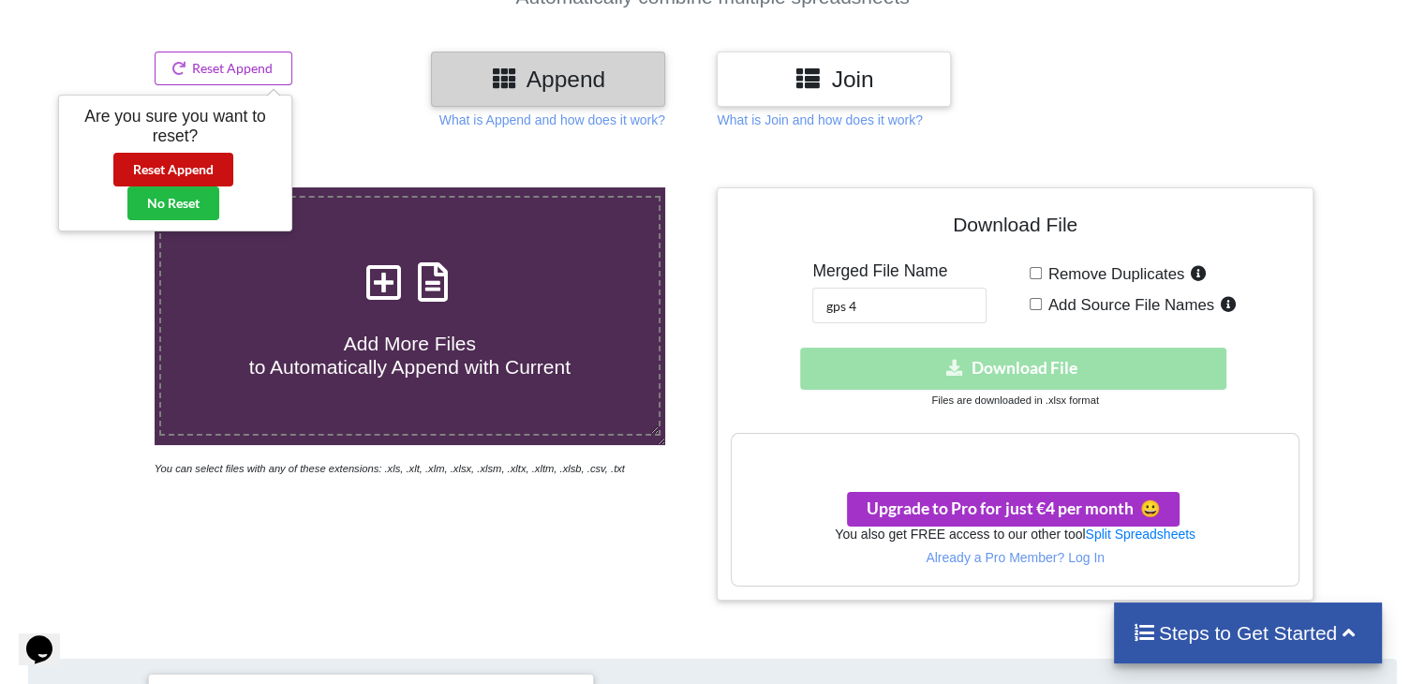
click at [176, 172] on button "Reset Append" at bounding box center [173, 170] width 120 height 34
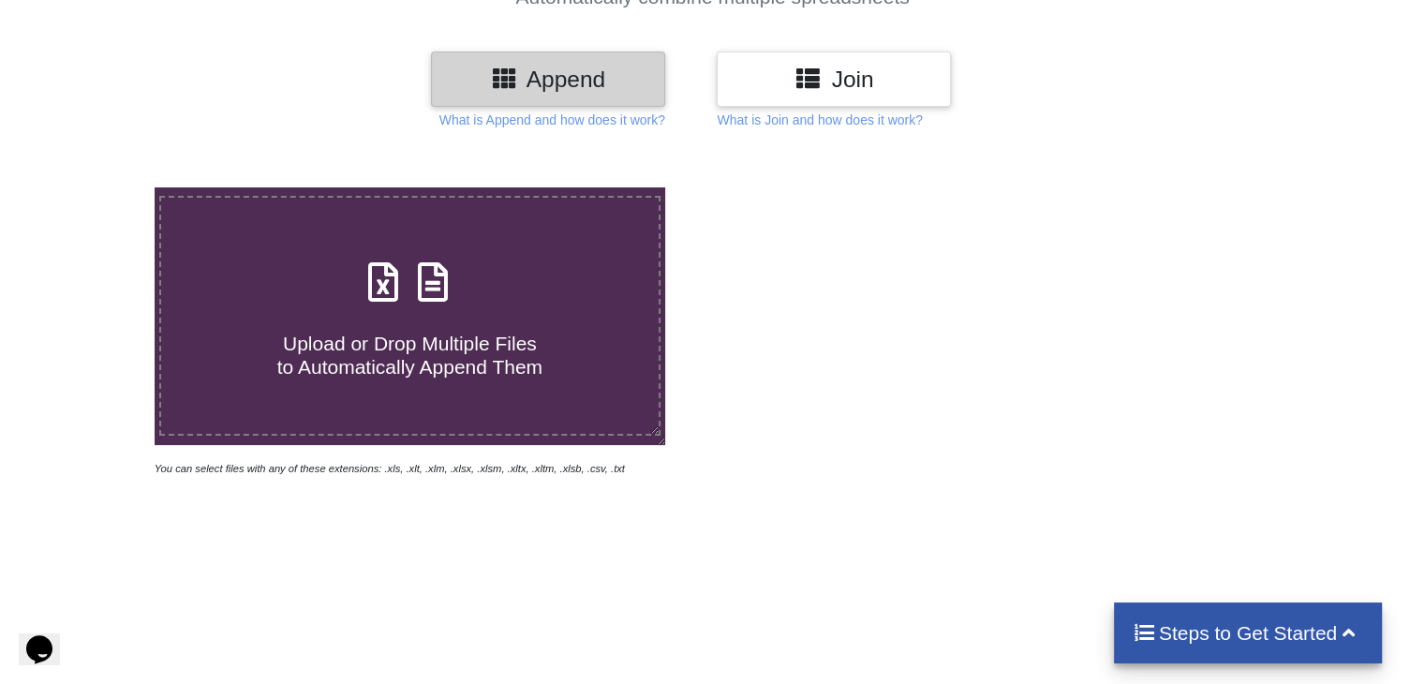
click at [480, 290] on div "Upload or Drop Multiple Files to Automatically Append Them" at bounding box center [409, 316] width 497 height 126
click at [97, 187] on input "Upload or Drop Multiple Files to Automatically Append Them" at bounding box center [97, 187] width 0 height 0
type input "C:\fakepath\GPSExport - 2025-09-25T102335.596.xls"
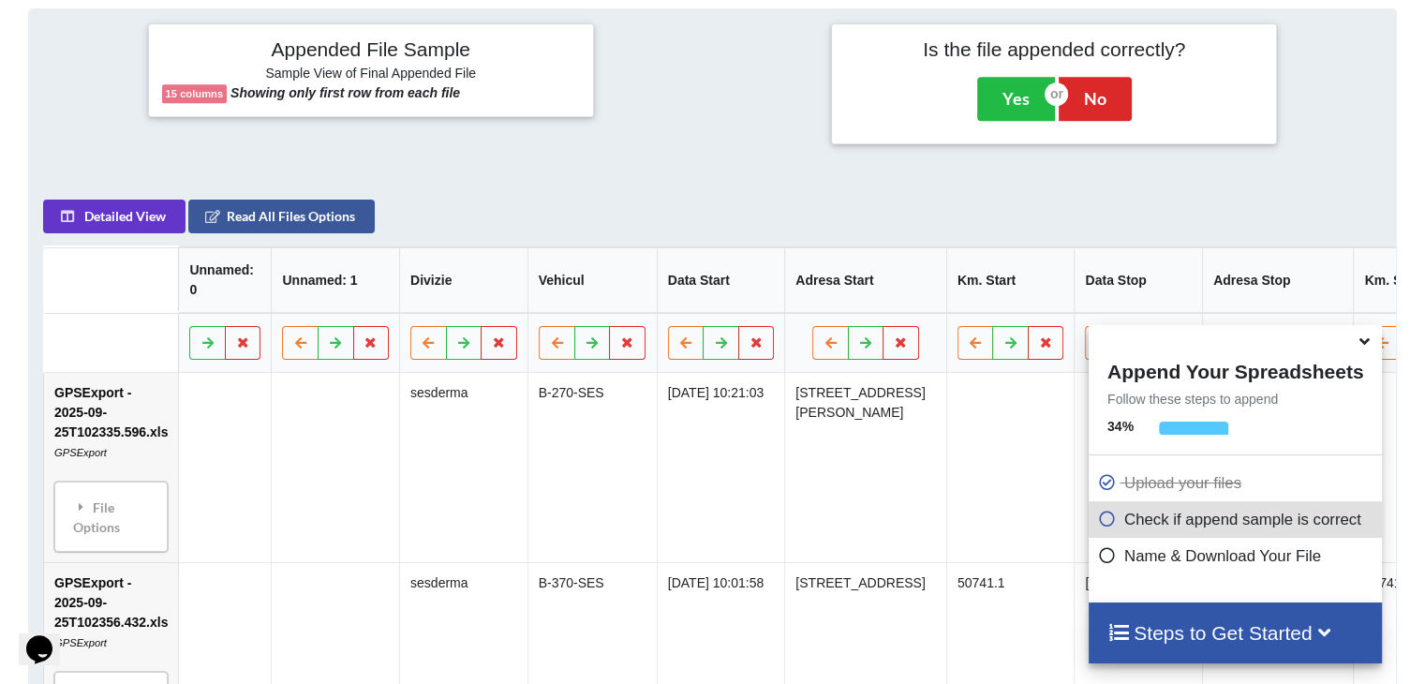
scroll to position [861, 0]
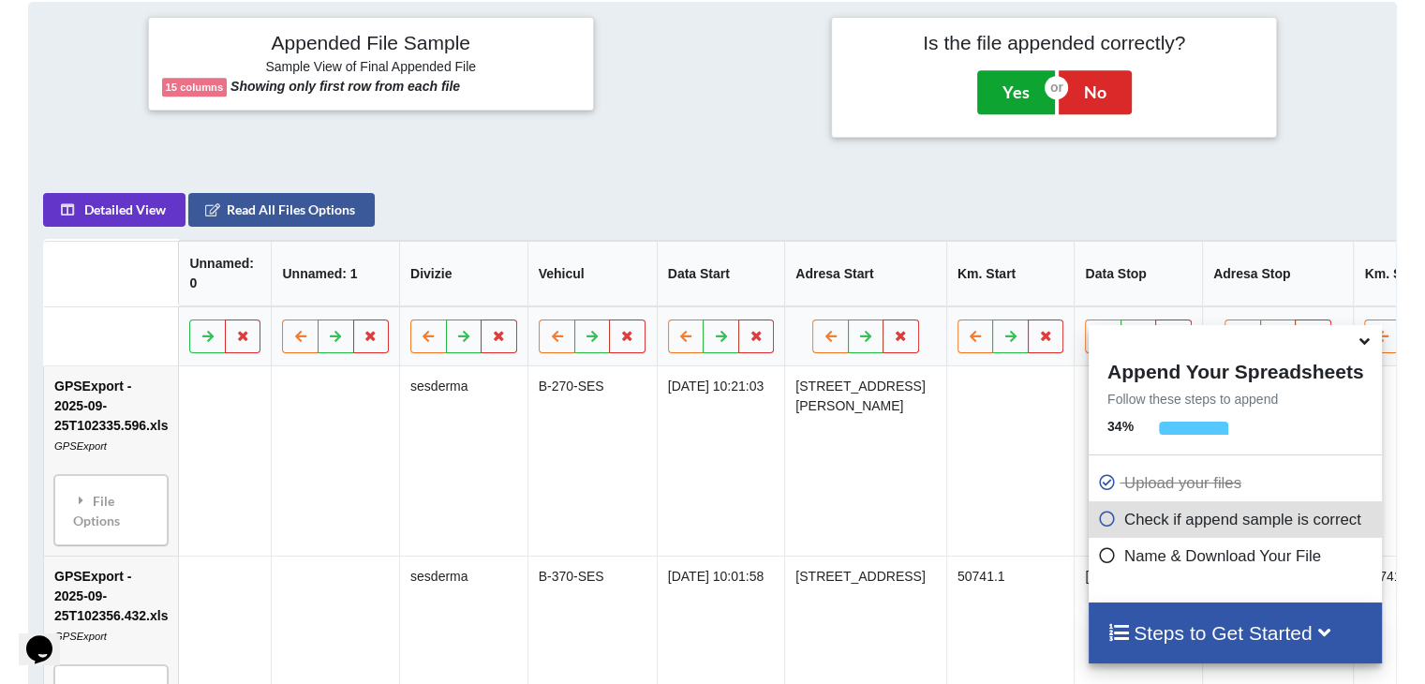
click at [1025, 70] on button "Yes" at bounding box center [1016, 91] width 78 height 43
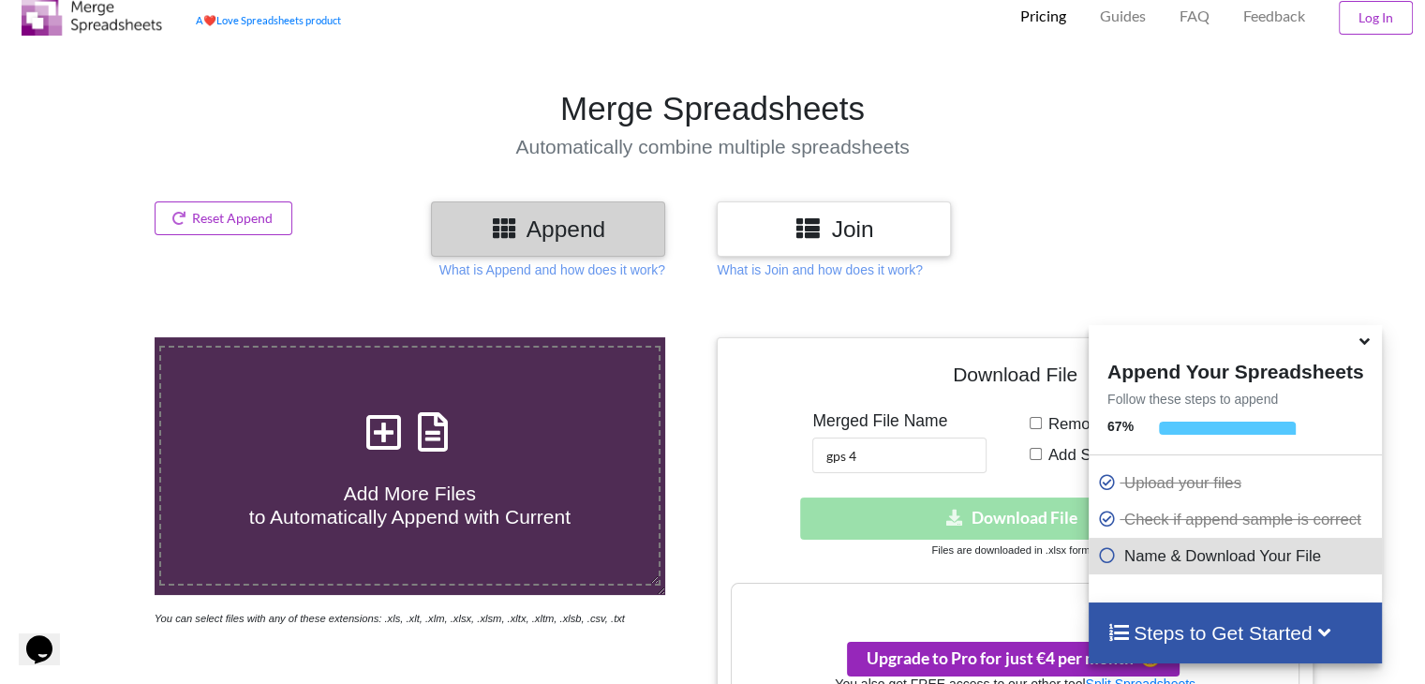
scroll to position [52, 0]
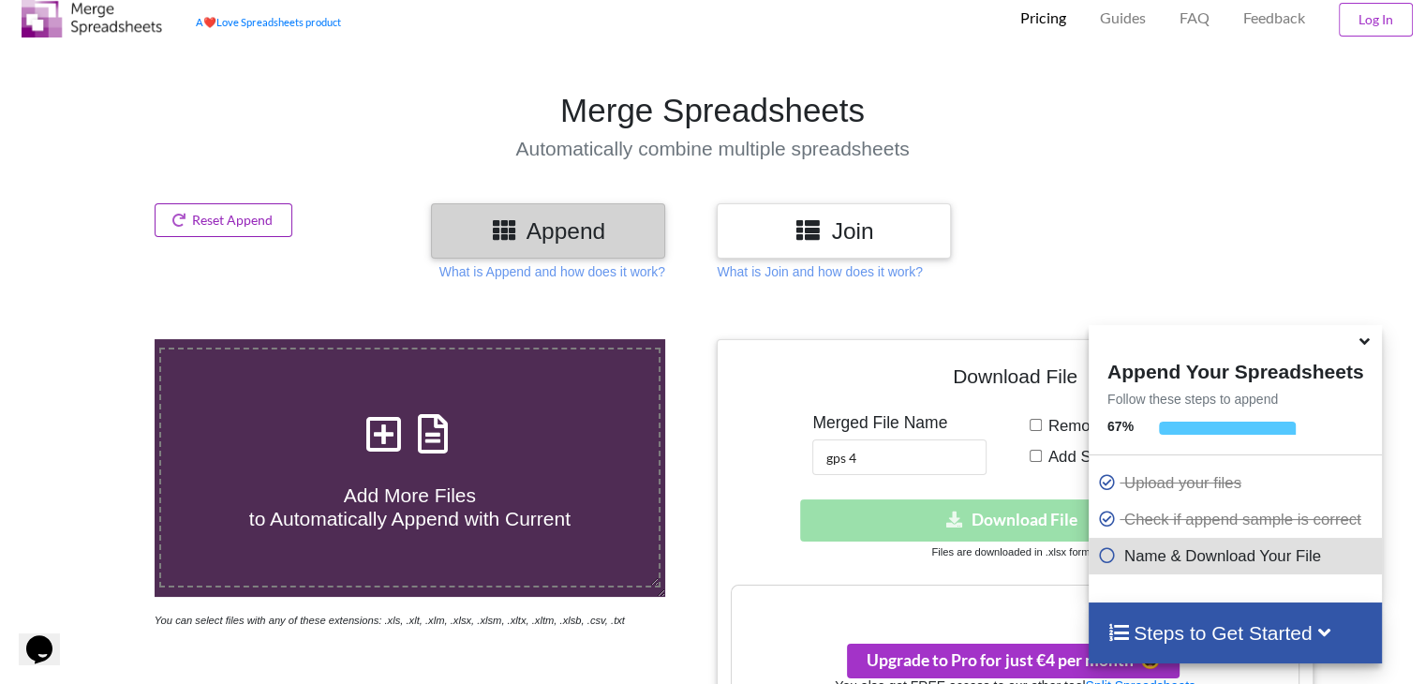
click at [227, 215] on button "Reset Append" at bounding box center [224, 220] width 139 height 34
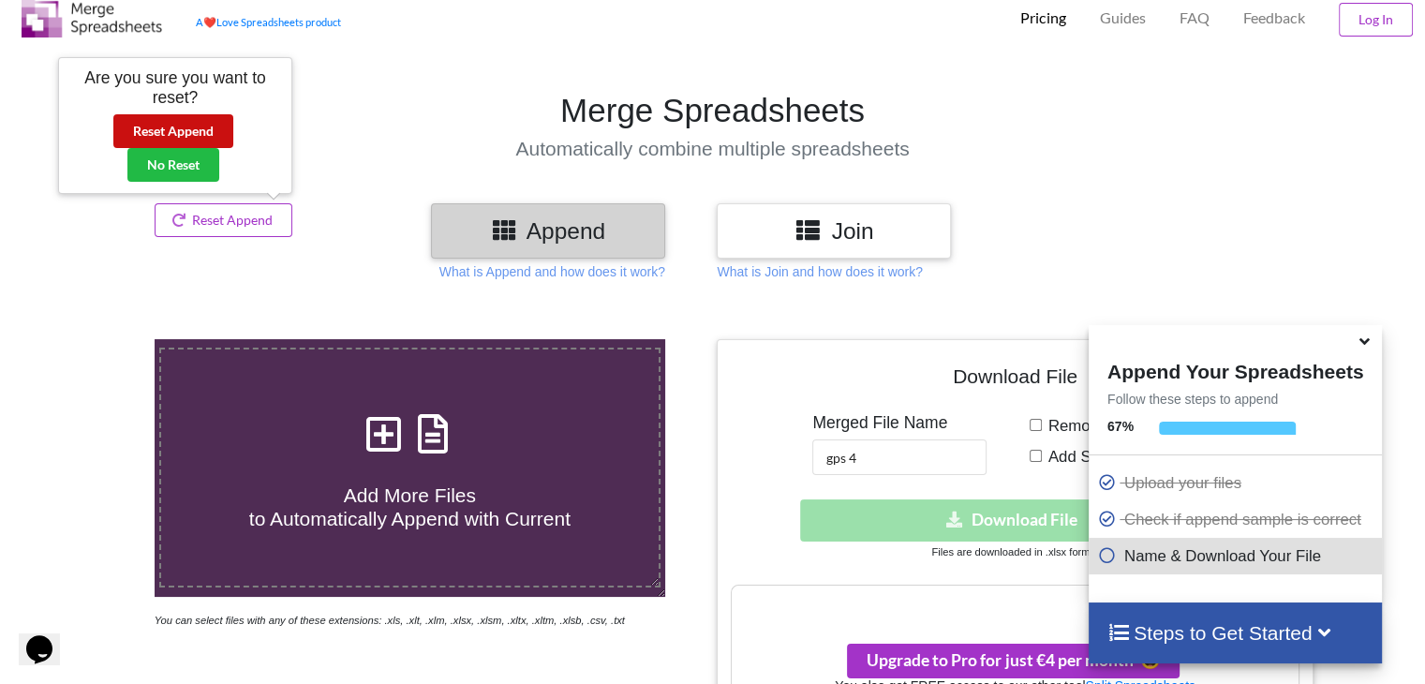
click at [196, 128] on button "Reset Append" at bounding box center [173, 131] width 120 height 34
